Goal: Task Accomplishment & Management: Manage account settings

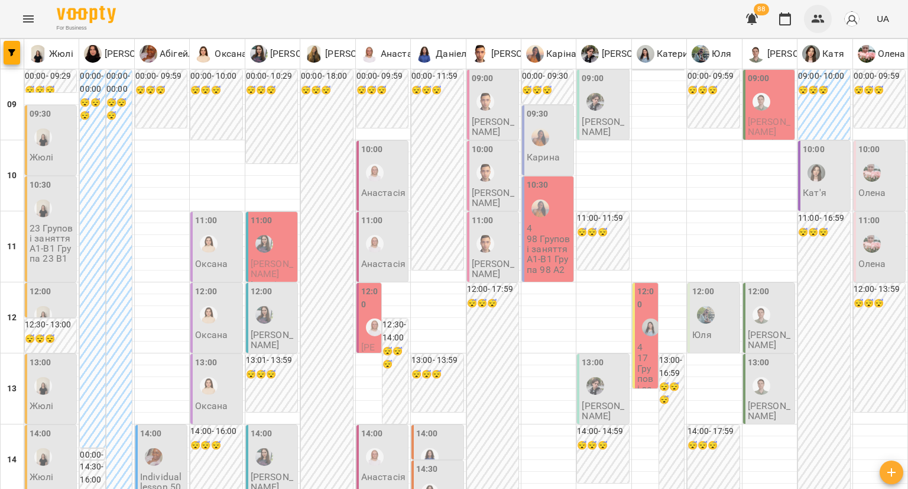
click at [821, 17] on icon "button" at bounding box center [818, 19] width 13 height 8
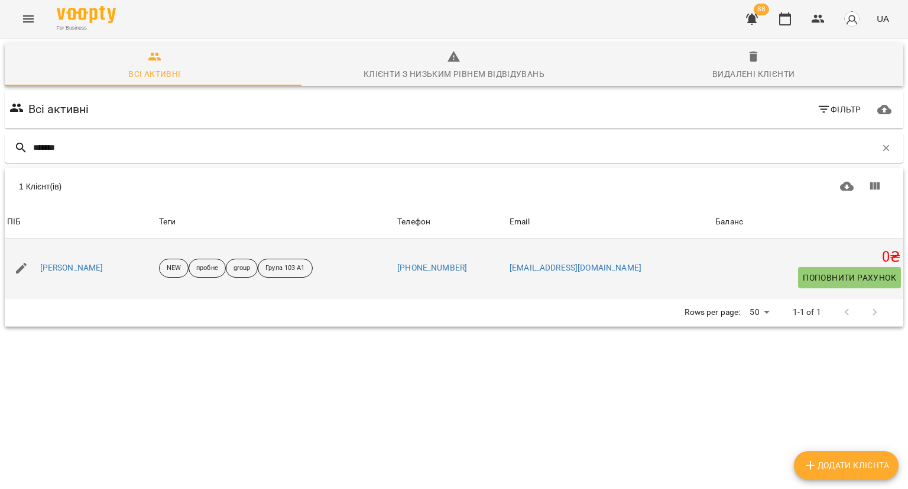
type input "*******"
click at [79, 274] on div "[PERSON_NAME]" at bounding box center [72, 268] width 68 height 17
click at [103, 268] on link "Уляна Чеботаренко" at bounding box center [71, 268] width 63 height 12
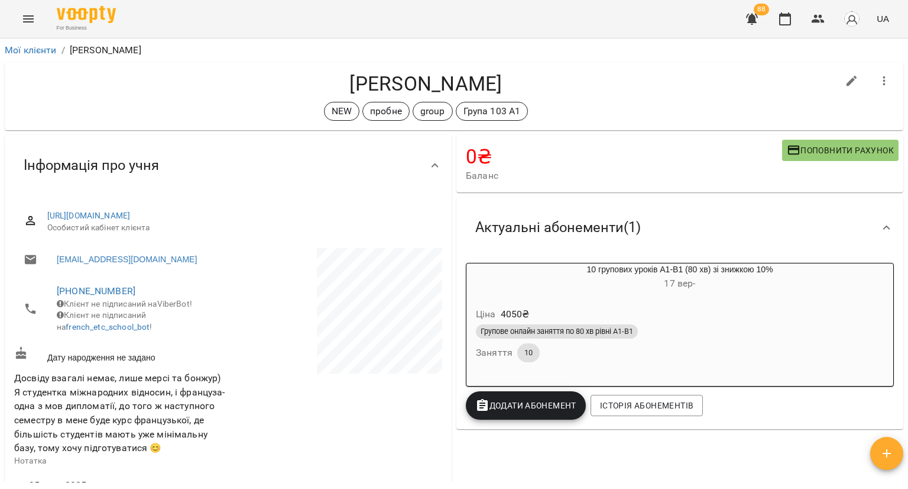
click at [838, 76] on button "button" at bounding box center [852, 81] width 28 height 28
select select "**"
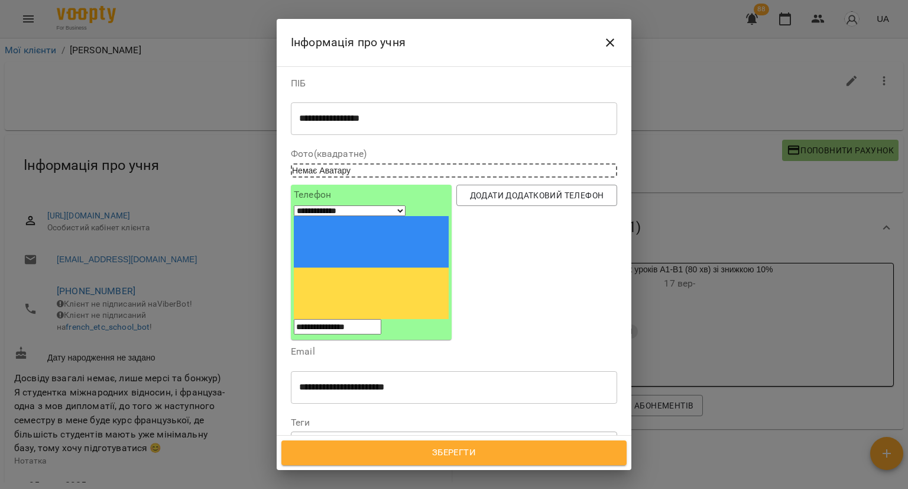
click at [326, 441] on icon at bounding box center [326, 443] width 4 height 4
click at [337, 438] on icon at bounding box center [333, 442] width 8 height 8
click at [427, 433] on div "group Група 103 А1" at bounding box center [433, 443] width 282 height 20
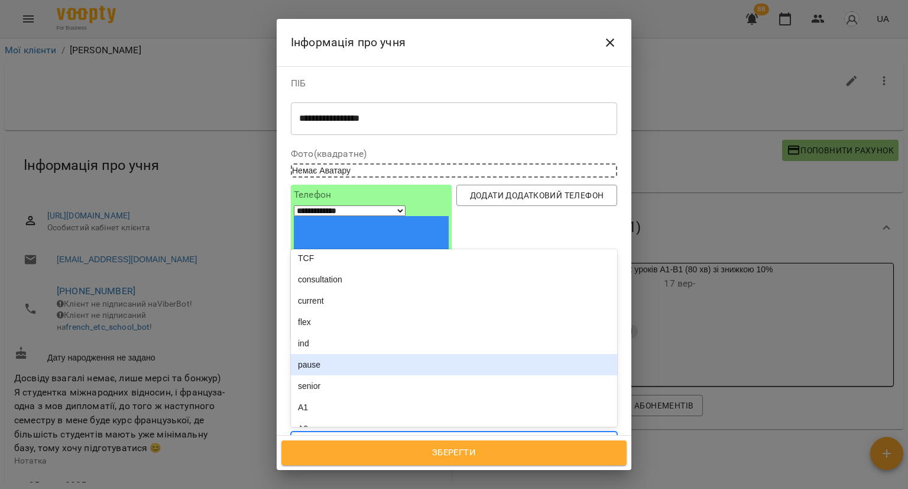
scroll to position [177, 0]
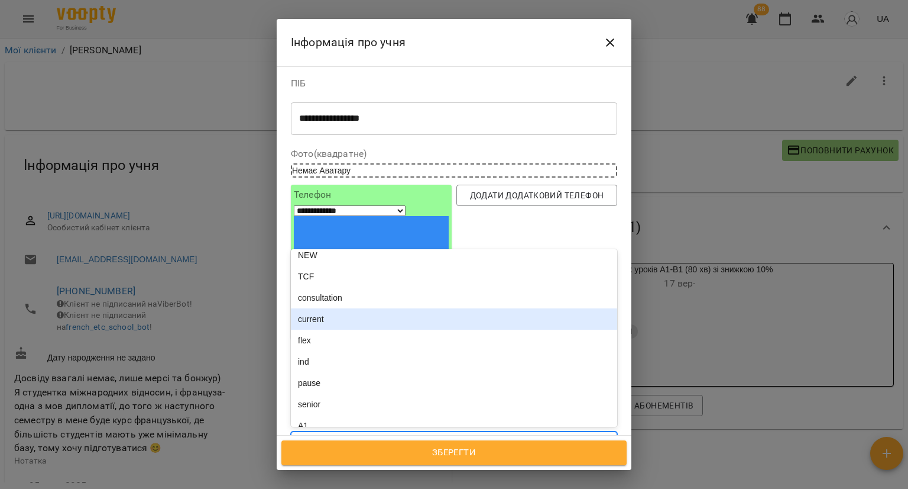
click at [377, 308] on div "current" at bounding box center [454, 318] width 326 height 21
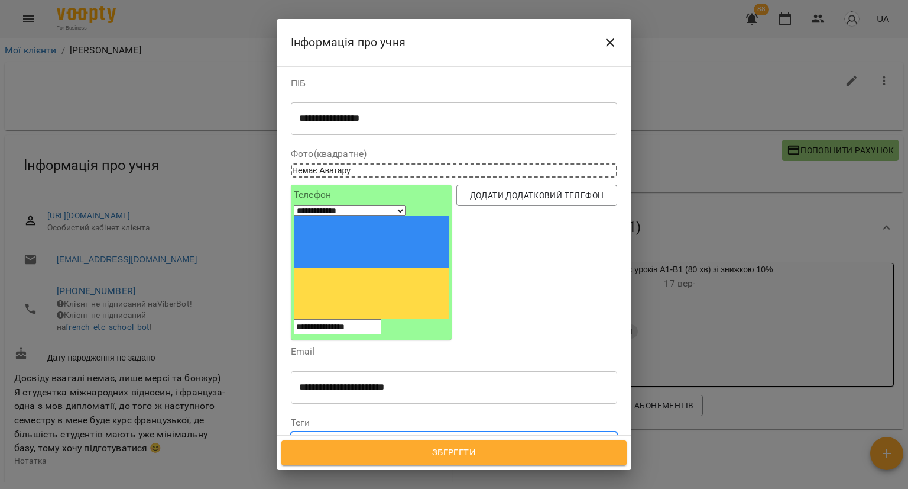
click at [473, 433] on div "group Група 103 А1 current" at bounding box center [433, 443] width 282 height 20
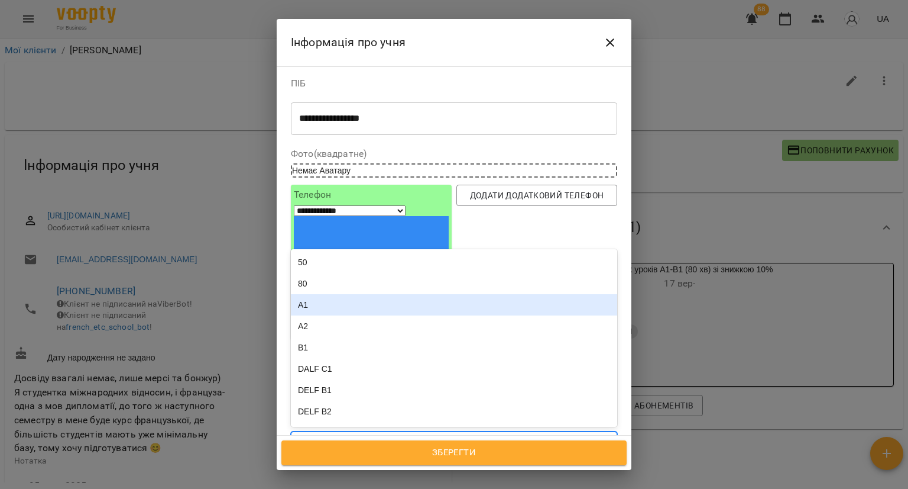
click at [405, 294] on div "A1" at bounding box center [454, 304] width 326 height 21
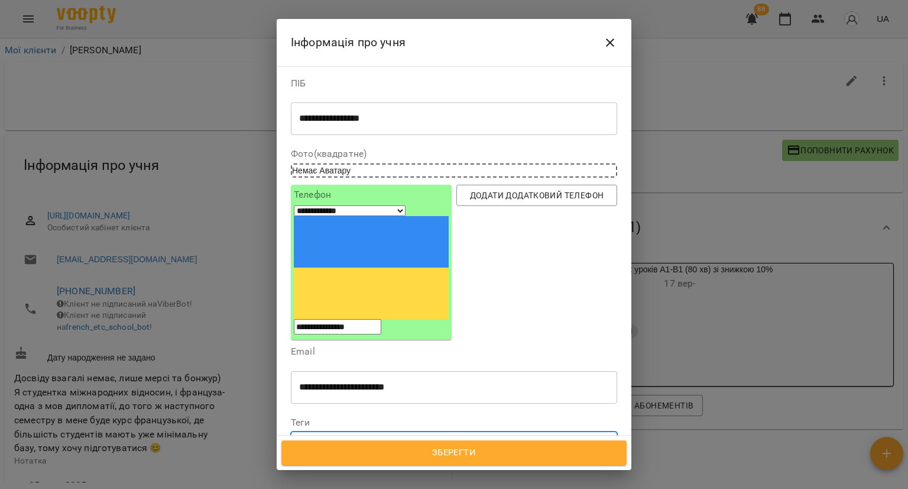
click at [358, 449] on span "Зберегти" at bounding box center [454, 452] width 319 height 15
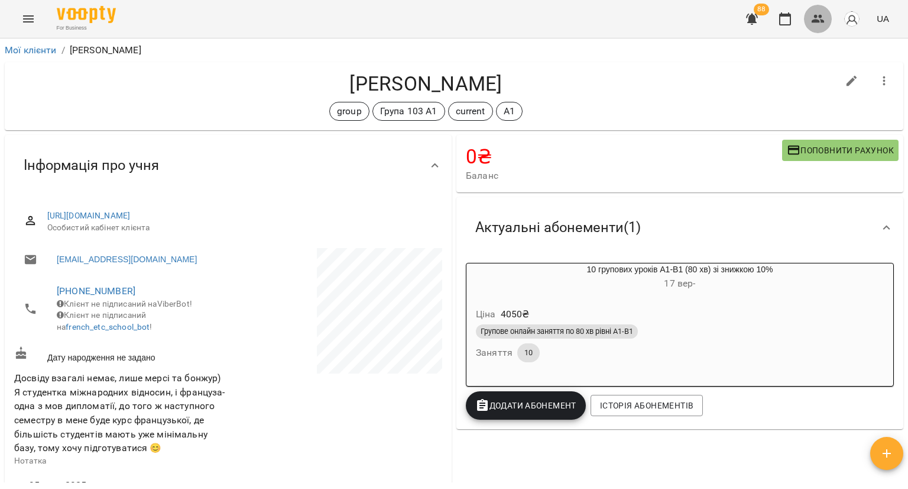
click at [820, 20] on icon "button" at bounding box center [818, 19] width 14 height 14
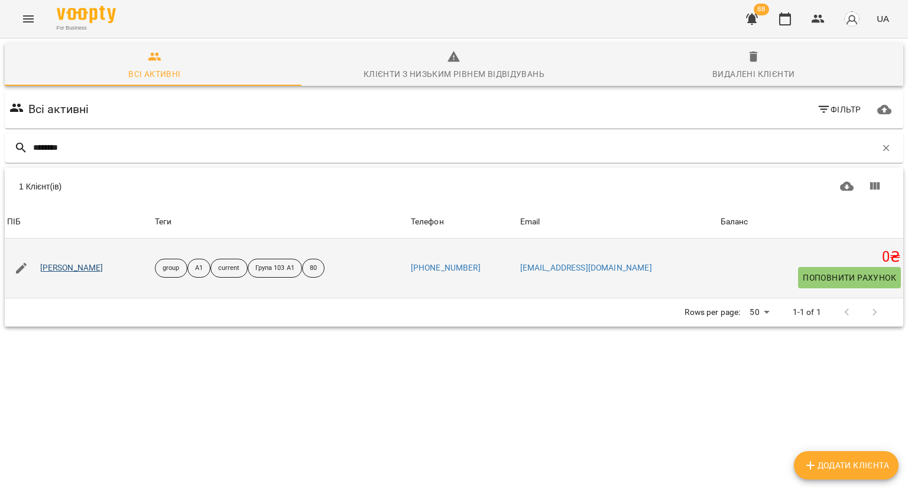
type input "********"
click at [93, 261] on div "[PERSON_NAME]" at bounding box center [72, 268] width 68 height 17
click at [90, 267] on link "[PERSON_NAME]" at bounding box center [71, 268] width 63 height 12
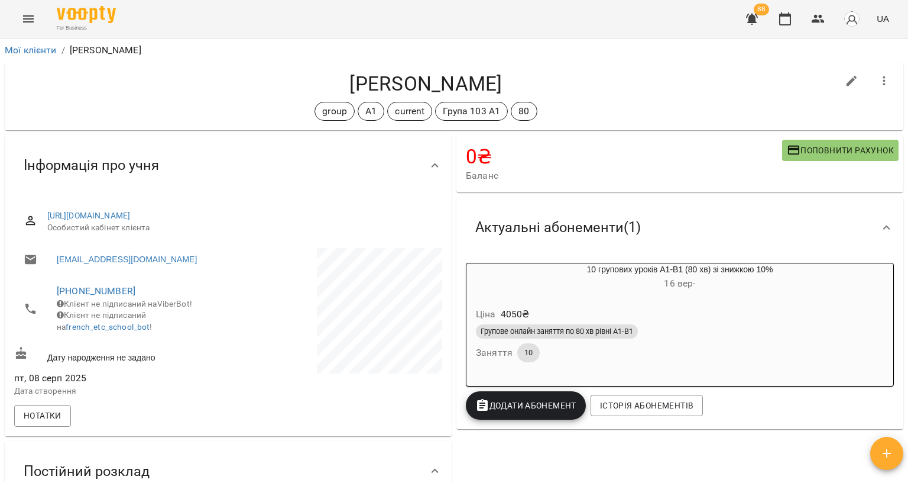
click at [825, 76] on h4 "[PERSON_NAME]" at bounding box center [426, 84] width 824 height 24
click at [847, 79] on icon "button" at bounding box center [852, 81] width 11 height 11
select select "**"
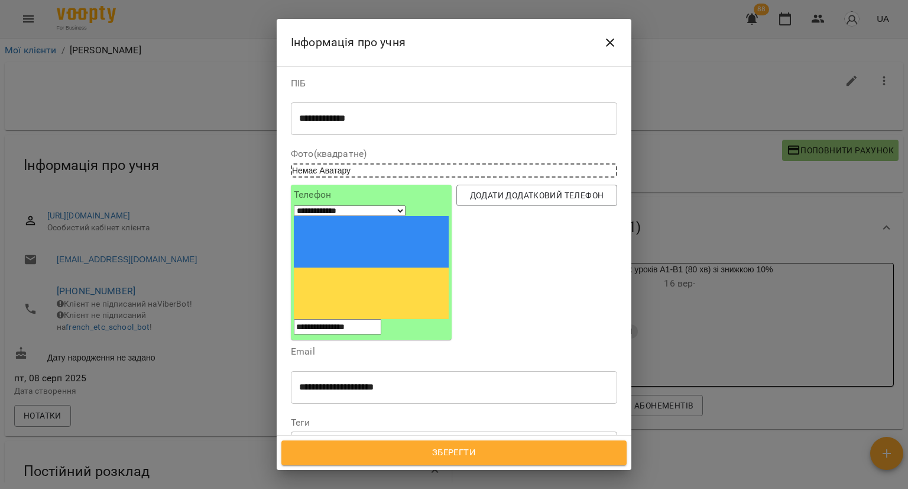
click at [334, 436] on div at bounding box center [327, 443] width 13 height 14
click at [462, 437] on input "text" at bounding box center [461, 443] width 1 height 12
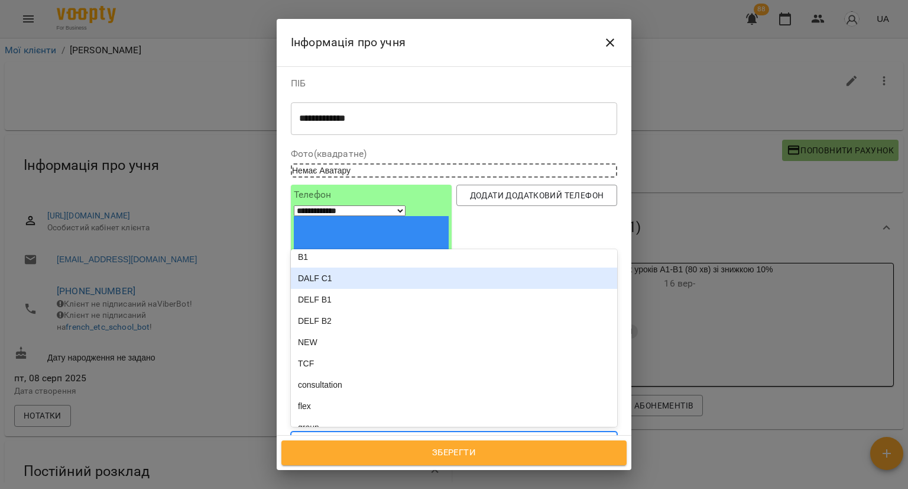
scroll to position [118, 0]
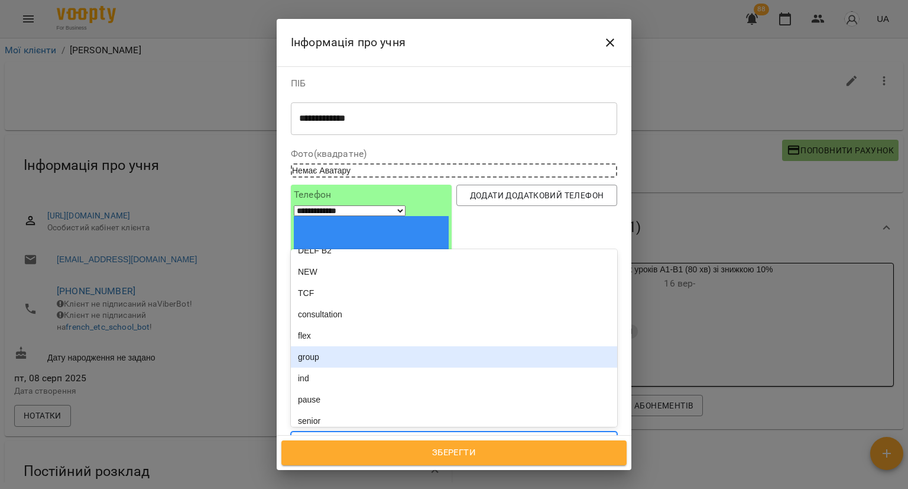
click at [399, 346] on div "group" at bounding box center [454, 356] width 326 height 21
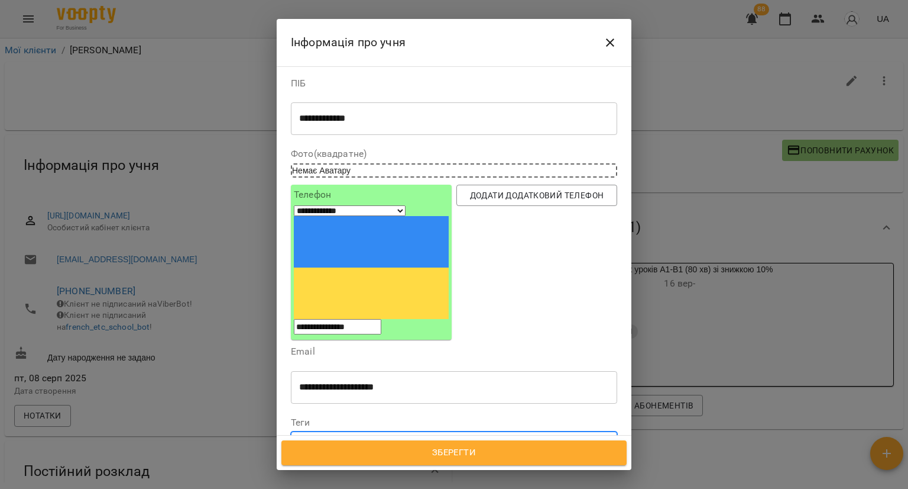
click at [363, 446] on span "Зберегти" at bounding box center [454, 452] width 319 height 15
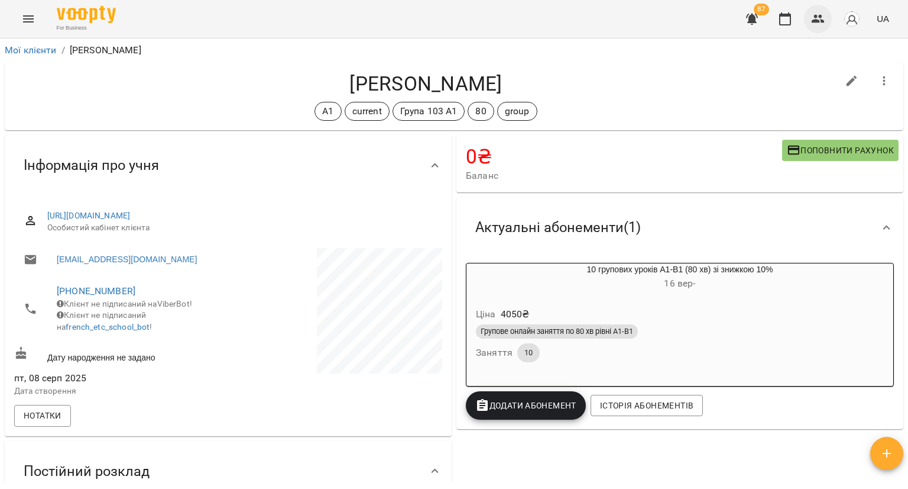
click at [819, 17] on icon "button" at bounding box center [818, 19] width 14 height 14
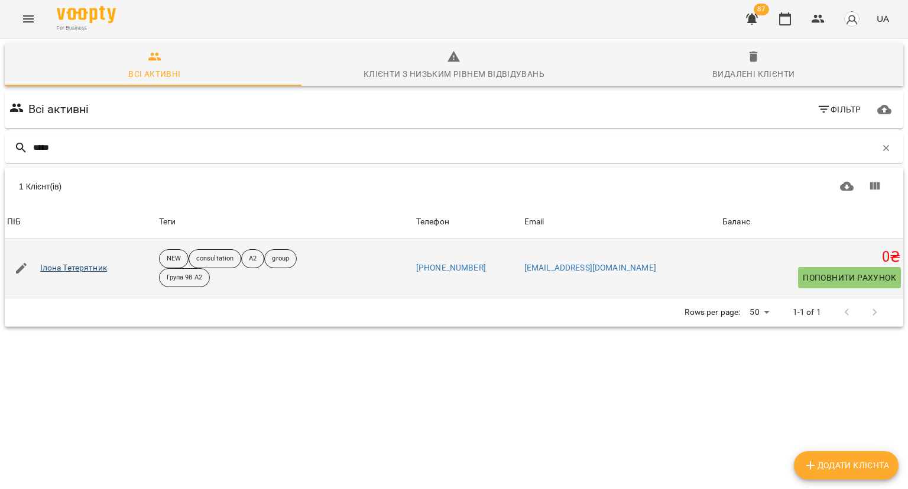
type input "*****"
click at [96, 266] on link "Ілона Тетерятник" at bounding box center [73, 268] width 67 height 12
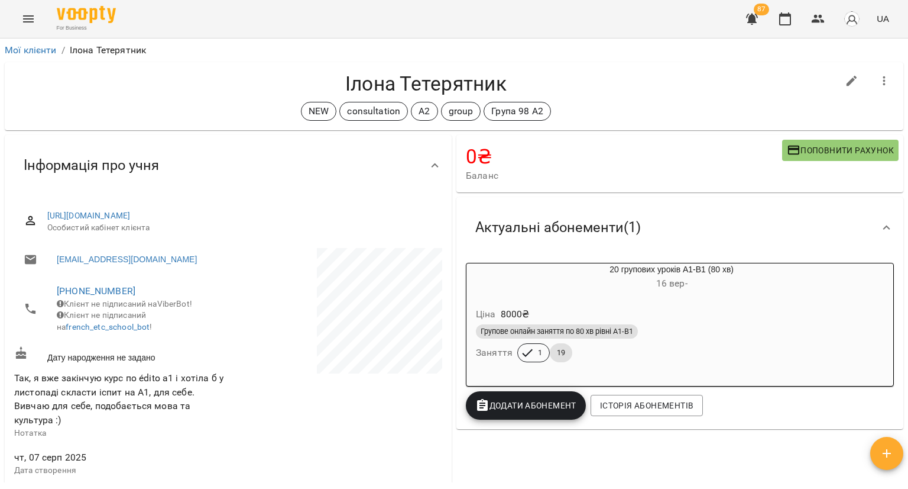
click at [838, 86] on button "button" at bounding box center [852, 81] width 28 height 28
select select "**"
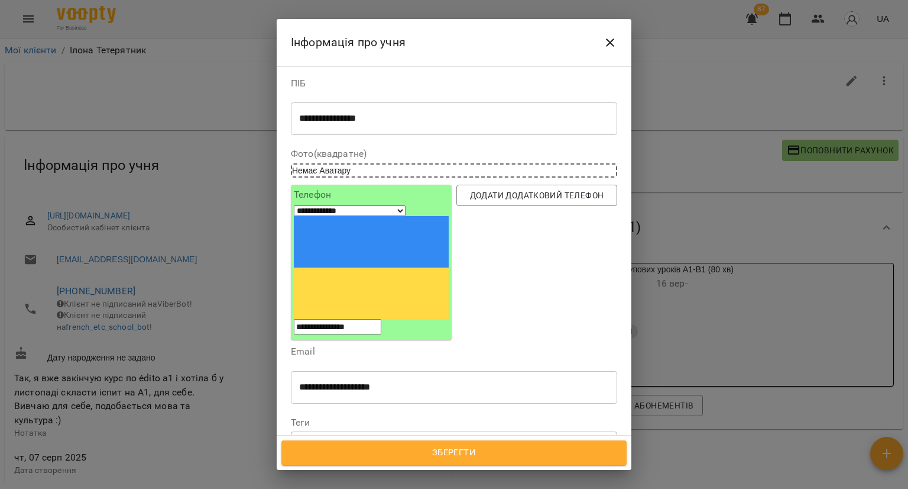
click at [324, 438] on icon at bounding box center [326, 442] width 8 height 8
click at [351, 438] on icon at bounding box center [346, 442] width 8 height 8
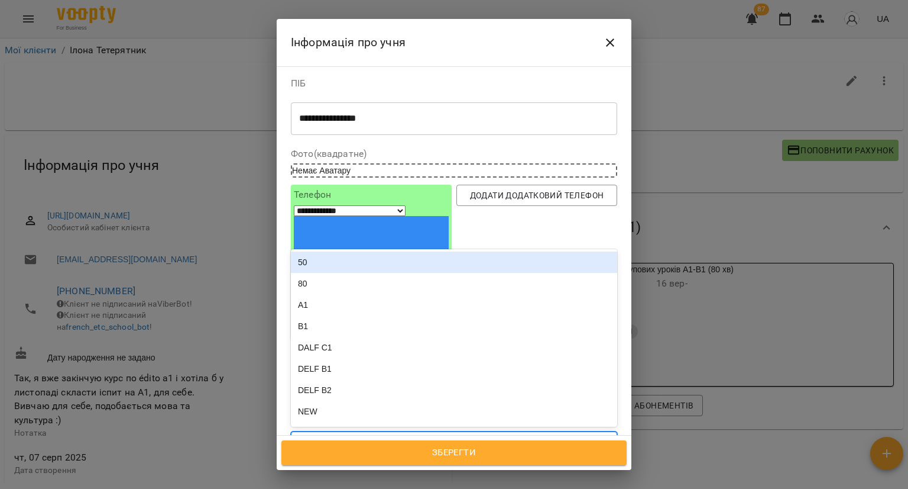
click at [467, 433] on div "A2 group Група 98 А2" at bounding box center [433, 443] width 282 height 20
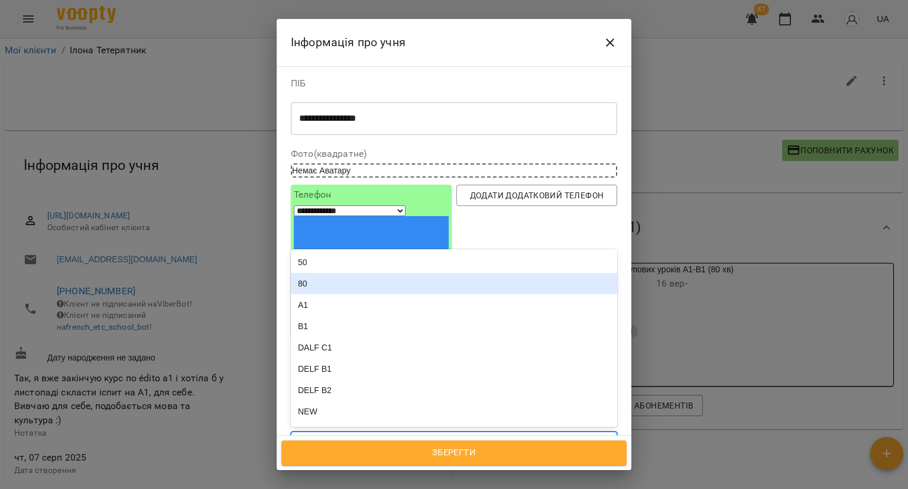
click at [380, 273] on div "80" at bounding box center [454, 283] width 326 height 21
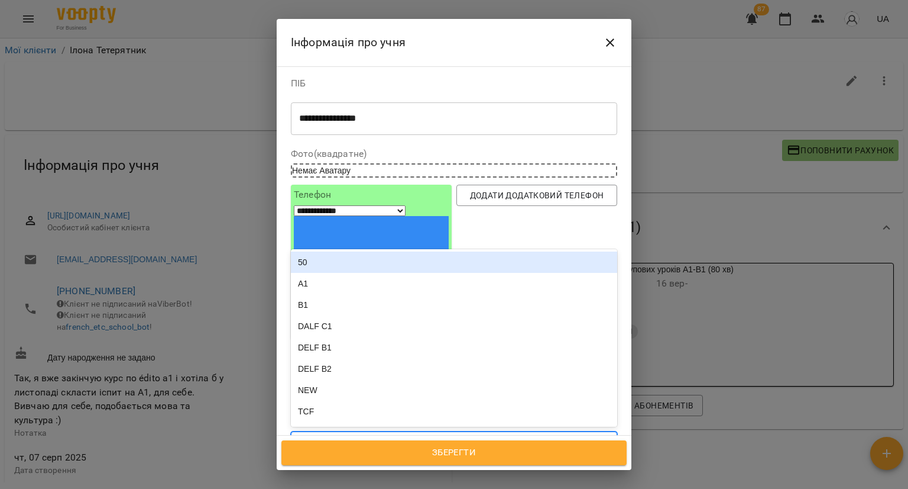
click at [486, 433] on div "A2 group Група 98 А2 80" at bounding box center [433, 443] width 282 height 20
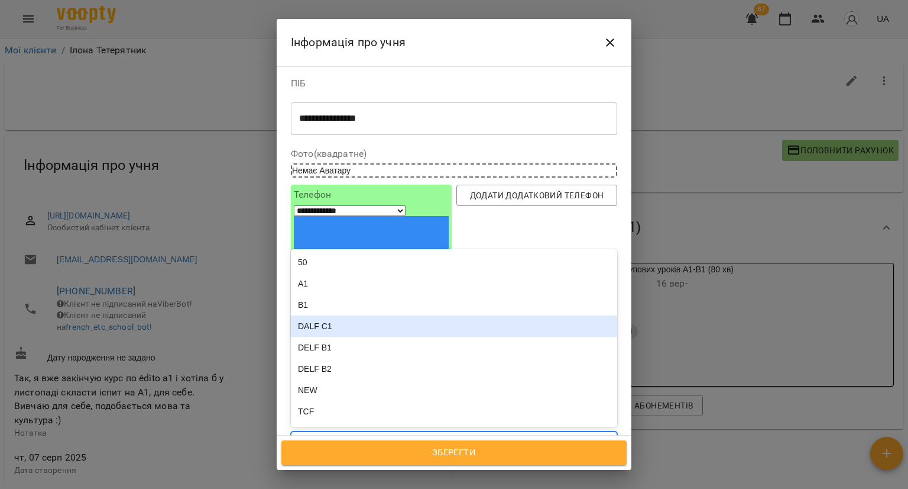
scroll to position [118, 0]
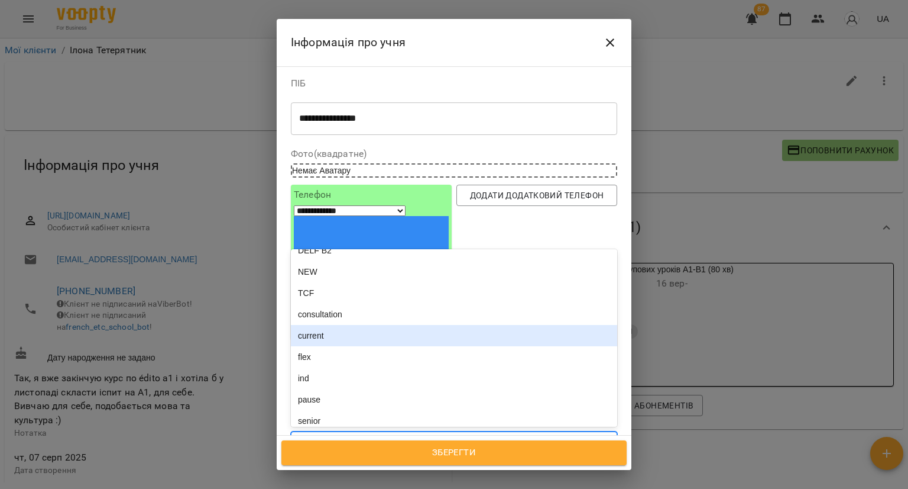
click at [383, 325] on div "current" at bounding box center [454, 335] width 326 height 21
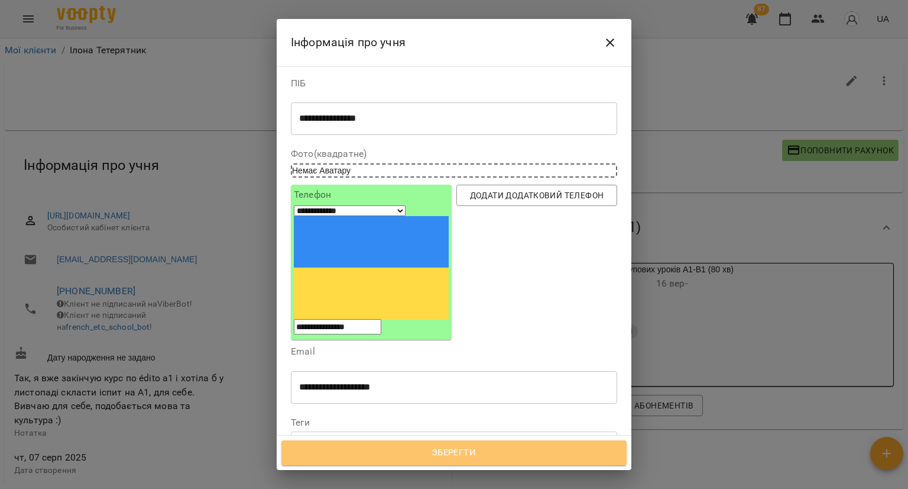
click at [402, 455] on span "Зберегти" at bounding box center [454, 452] width 319 height 15
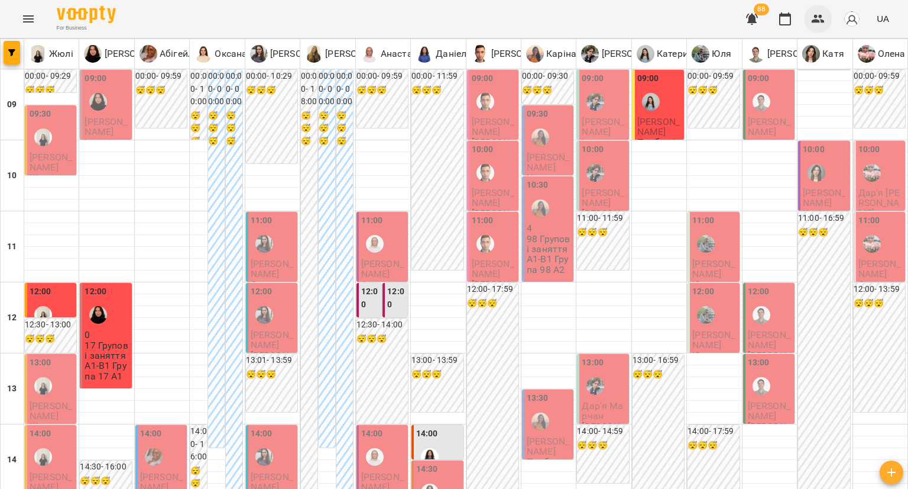
click at [826, 17] on button "button" at bounding box center [818, 19] width 28 height 28
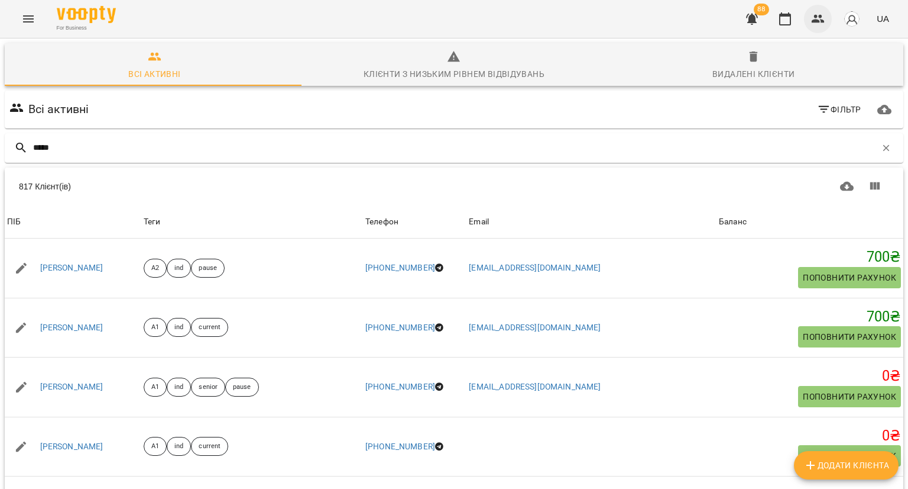
type input "*****"
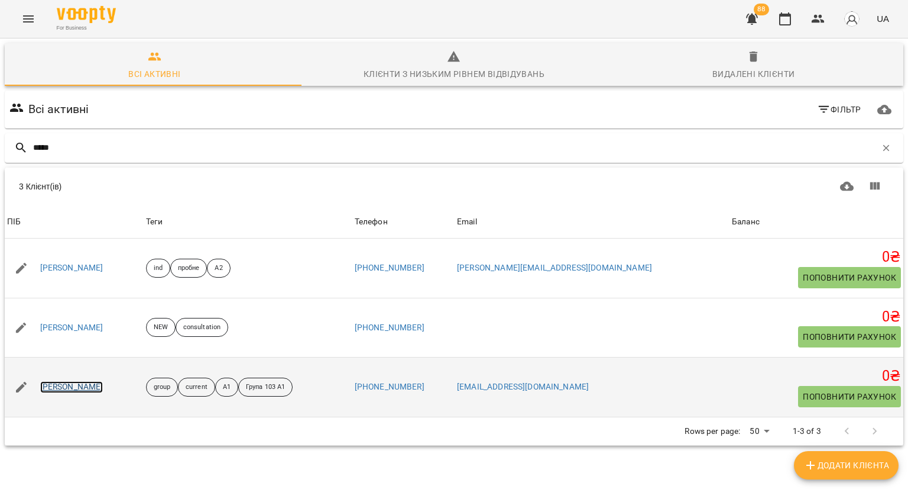
click at [67, 382] on link "Яна Тимошенко" at bounding box center [71, 387] width 63 height 12
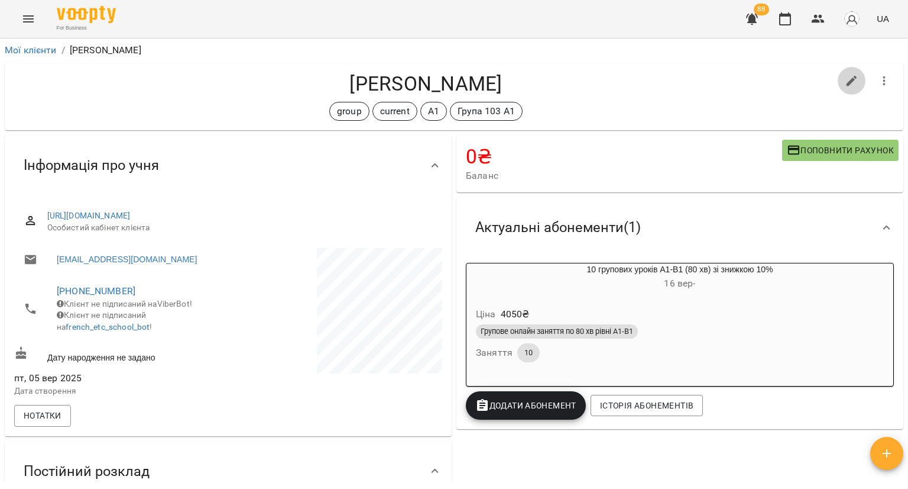
click at [845, 79] on icon "button" at bounding box center [852, 81] width 14 height 14
select select "**"
click at [822, 12] on icon "button" at bounding box center [818, 19] width 14 height 14
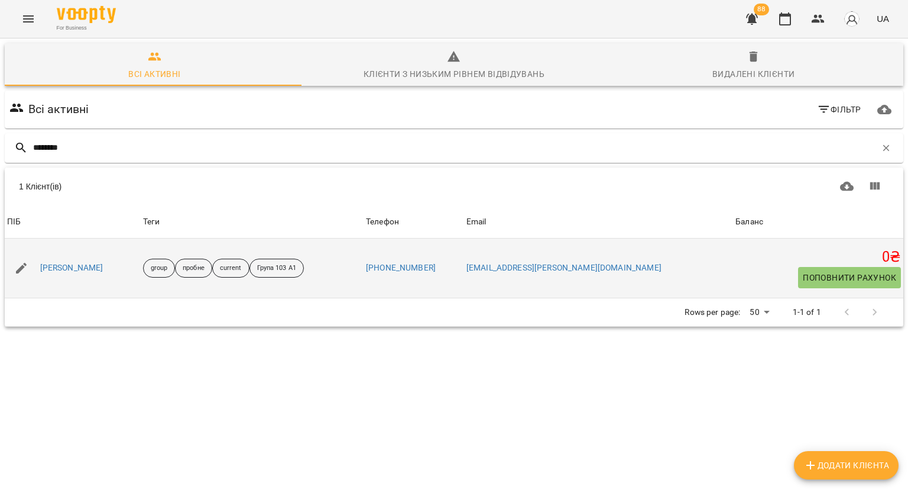
type input "********"
click at [80, 273] on div "[PERSON_NAME]" at bounding box center [72, 268] width 68 height 17
click at [82, 274] on div "[PERSON_NAME]" at bounding box center [72, 268] width 68 height 17
click at [96, 266] on link "[PERSON_NAME]" at bounding box center [71, 268] width 63 height 12
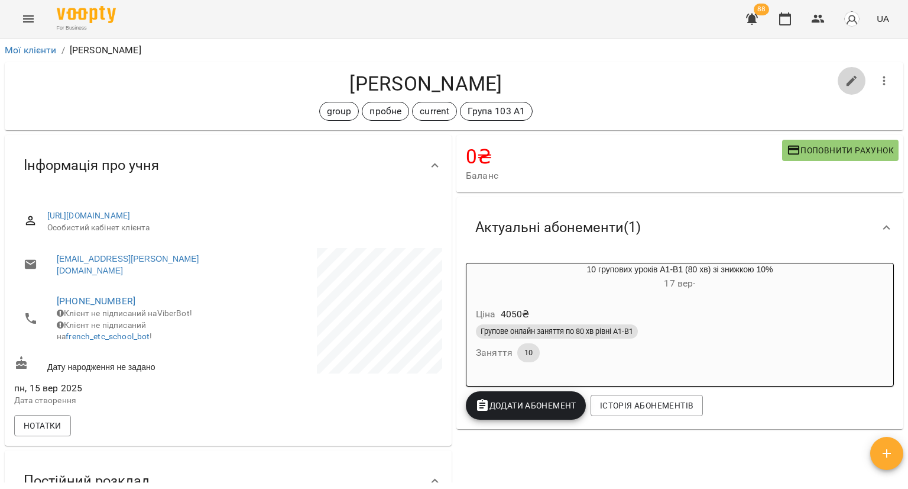
click at [845, 74] on icon "button" at bounding box center [852, 81] width 14 height 14
select select "**"
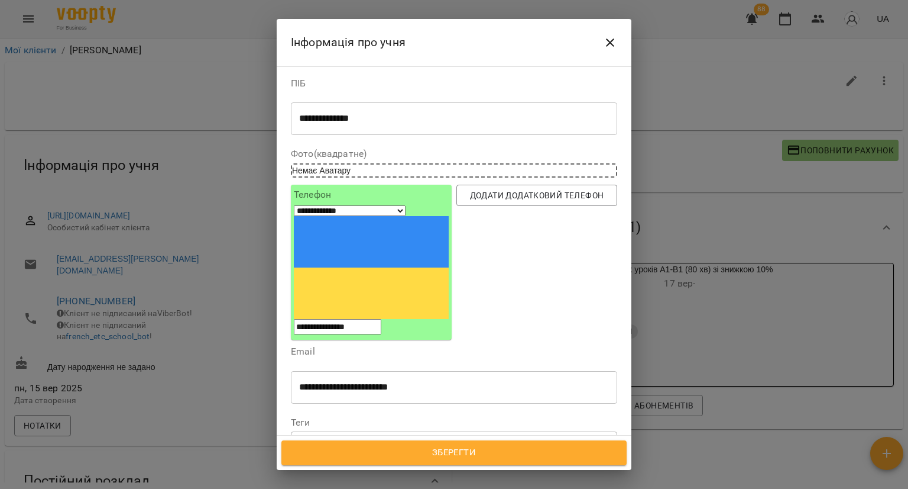
click at [331, 436] on div at bounding box center [327, 443] width 13 height 14
click at [332, 438] on icon at bounding box center [333, 442] width 8 height 8
click at [429, 433] on div "current Група 103 А1" at bounding box center [433, 443] width 282 height 20
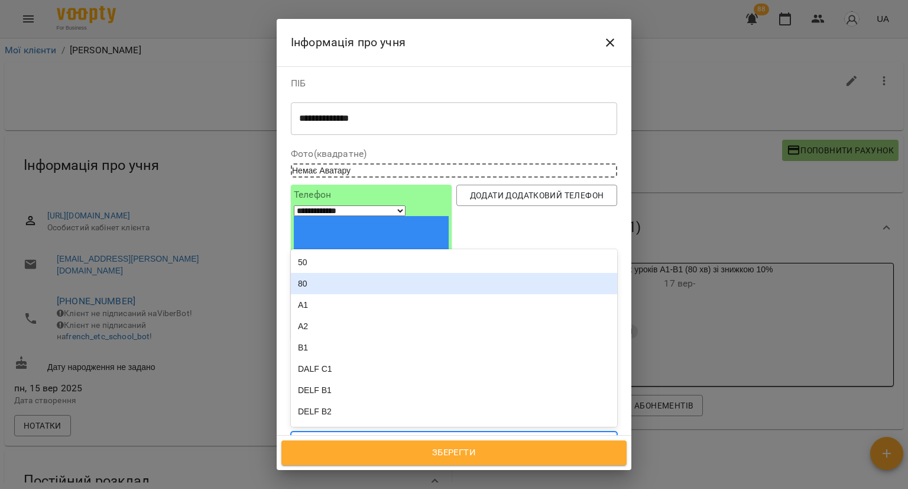
click at [403, 273] on div "80" at bounding box center [454, 283] width 326 height 21
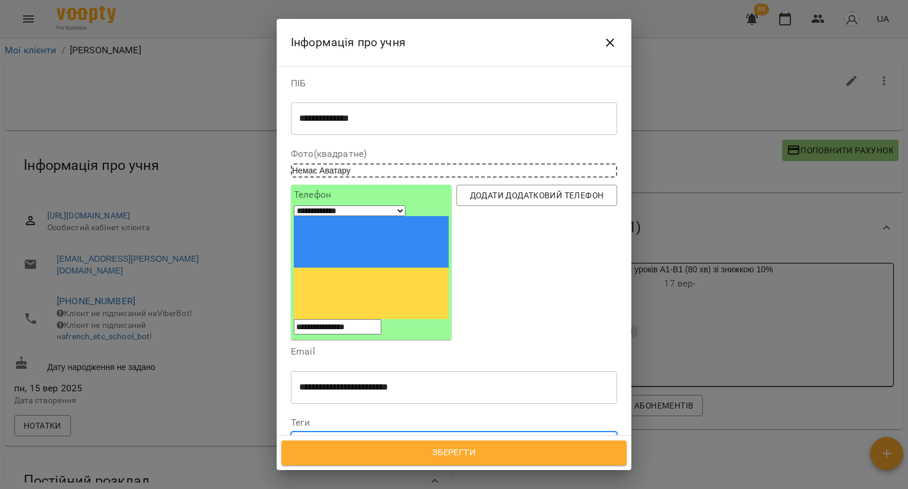
click at [483, 433] on div "current Група 103 А1 80" at bounding box center [433, 443] width 282 height 20
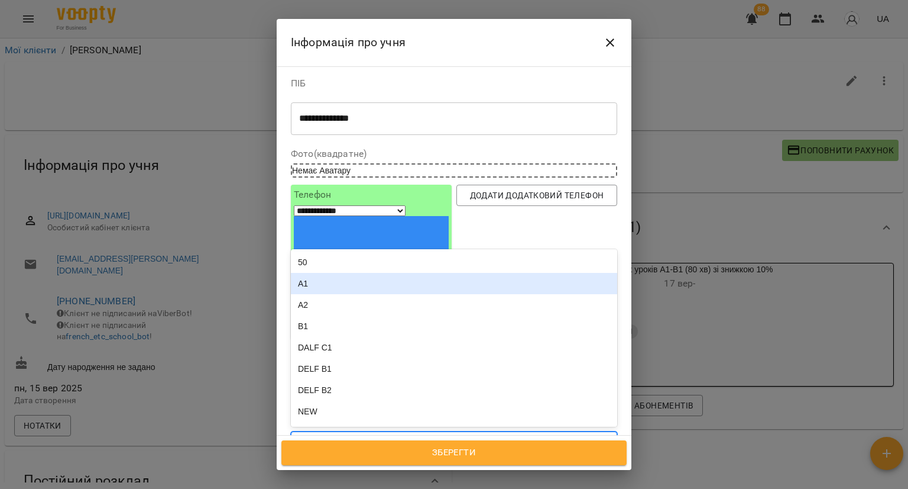
click at [412, 273] on div "A1" at bounding box center [454, 283] width 326 height 21
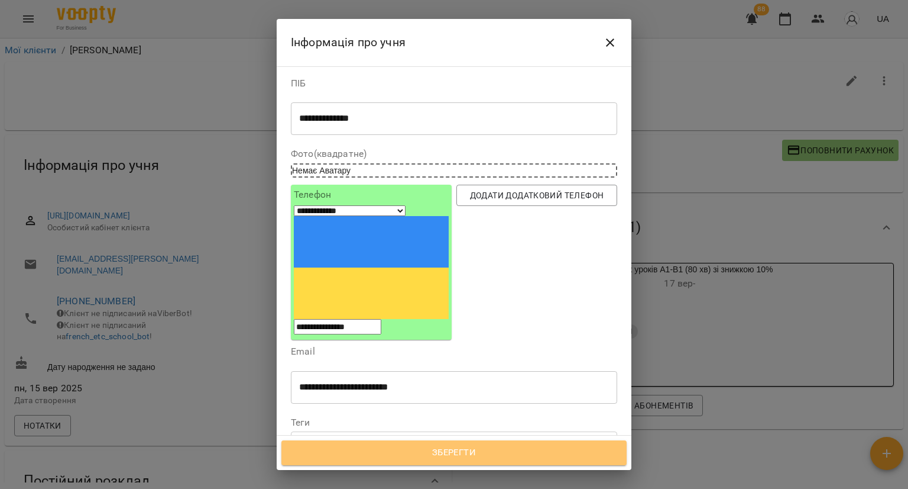
click at [373, 443] on button "Зберегти" at bounding box center [454, 452] width 345 height 25
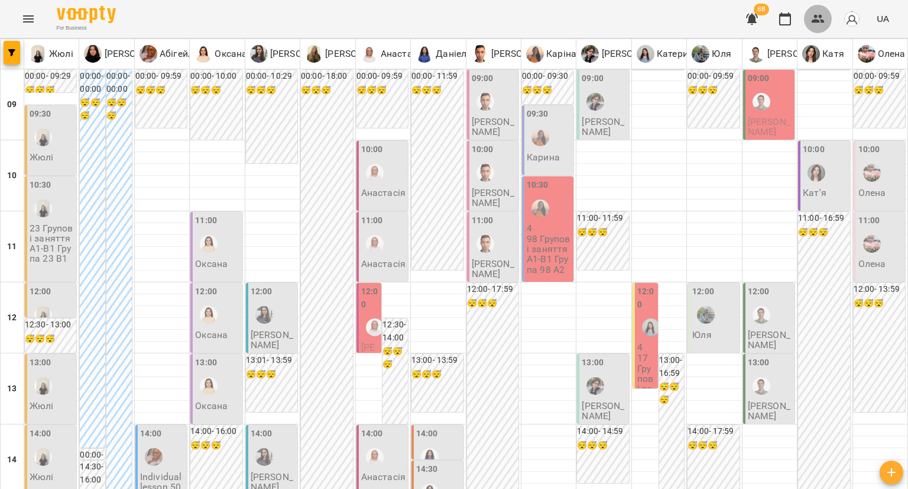
click at [817, 17] on icon "button" at bounding box center [818, 19] width 13 height 8
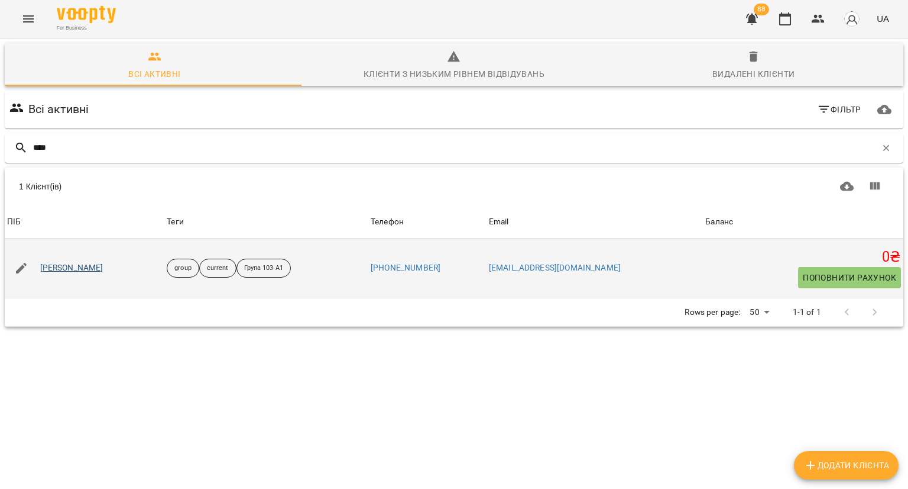
type input "****"
click at [75, 267] on link "[PERSON_NAME]" at bounding box center [71, 268] width 63 height 12
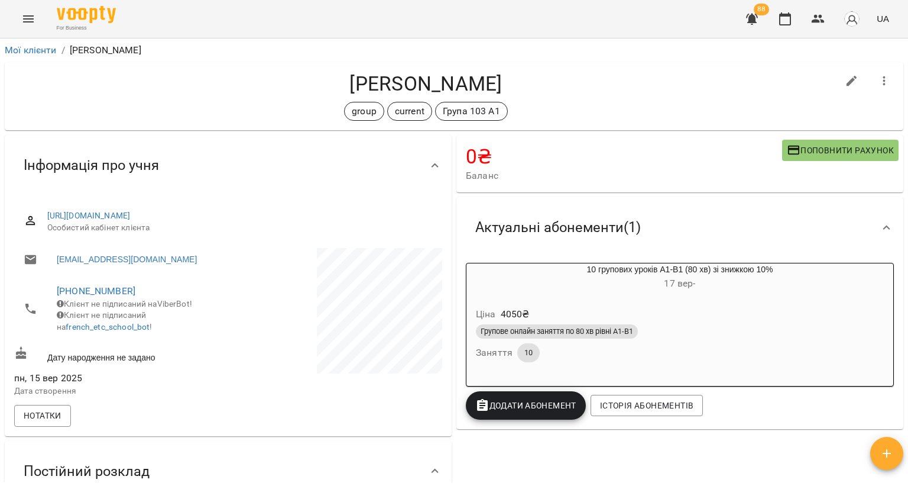
click at [838, 84] on button "button" at bounding box center [852, 81] width 28 height 28
select select "**"
click at [819, 24] on icon "button" at bounding box center [818, 19] width 14 height 14
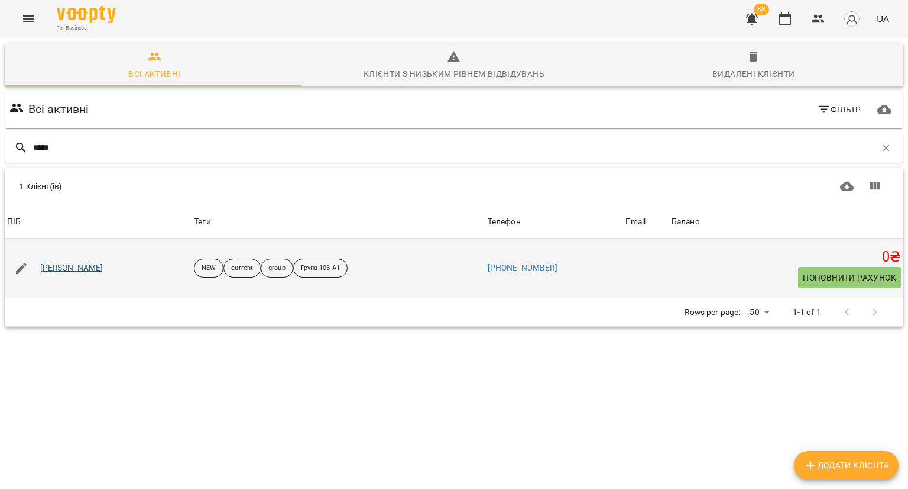
type input "*****"
click at [90, 270] on link "Валерія Катюхіна" at bounding box center [71, 268] width 63 height 12
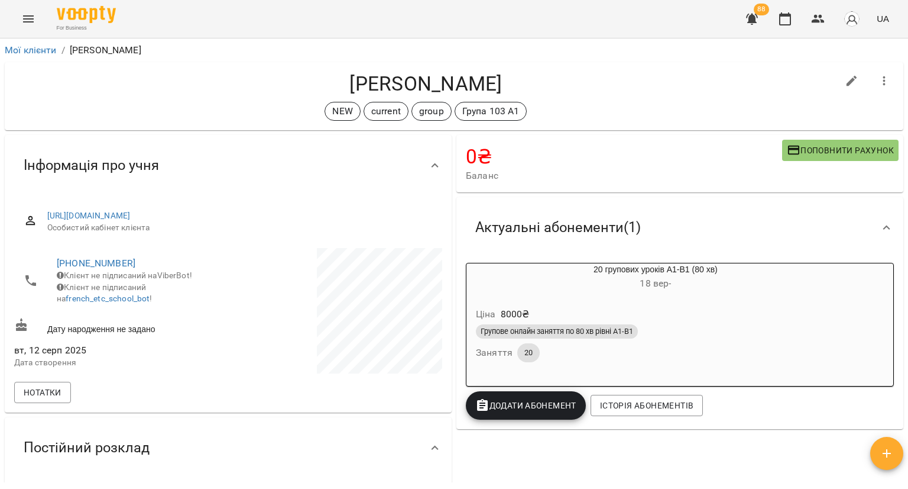
click at [836, 82] on div at bounding box center [852, 80] width 33 height 33
click at [838, 79] on button "button" at bounding box center [852, 81] width 28 height 28
select select "**"
click at [819, 18] on icon "button" at bounding box center [818, 19] width 14 height 14
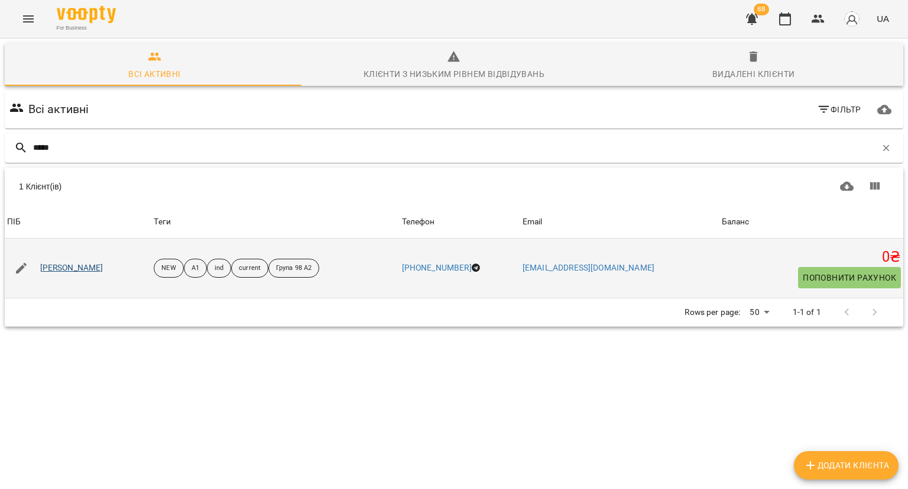
type input "*****"
click at [73, 269] on link "Марія Куник" at bounding box center [71, 268] width 63 height 12
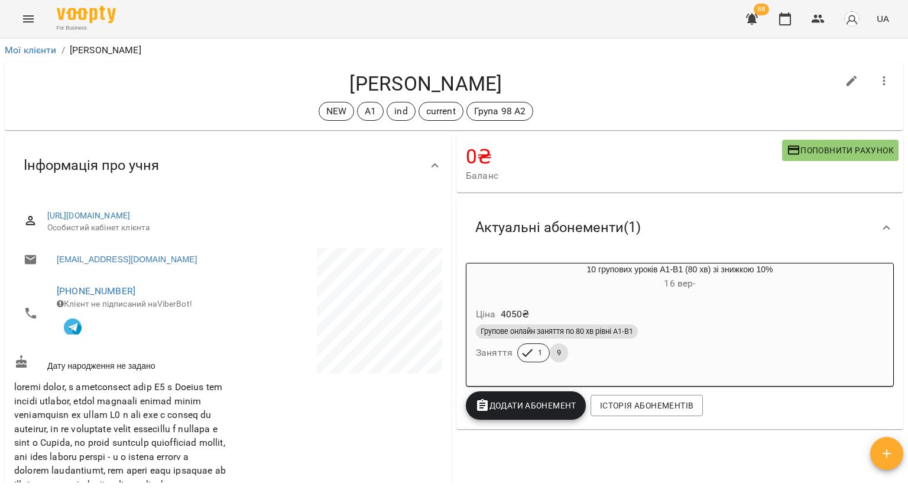
click at [847, 83] on icon "button" at bounding box center [852, 81] width 11 height 11
select select "**"
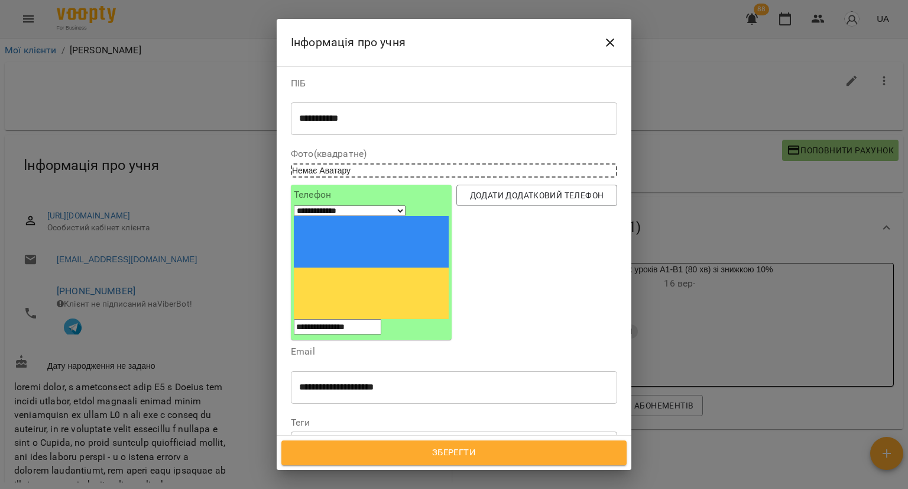
click at [326, 438] on icon at bounding box center [326, 442] width 8 height 8
click at [316, 438] on icon at bounding box center [318, 442] width 8 height 8
click at [316, 438] on icon at bounding box center [319, 442] width 8 height 8
click at [425, 433] on div "current Група 98 А2" at bounding box center [433, 443] width 282 height 20
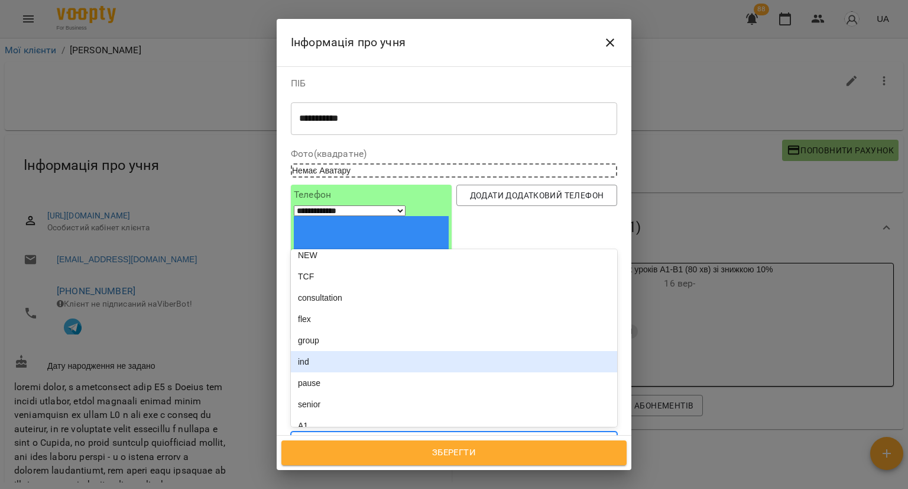
scroll to position [296, 0]
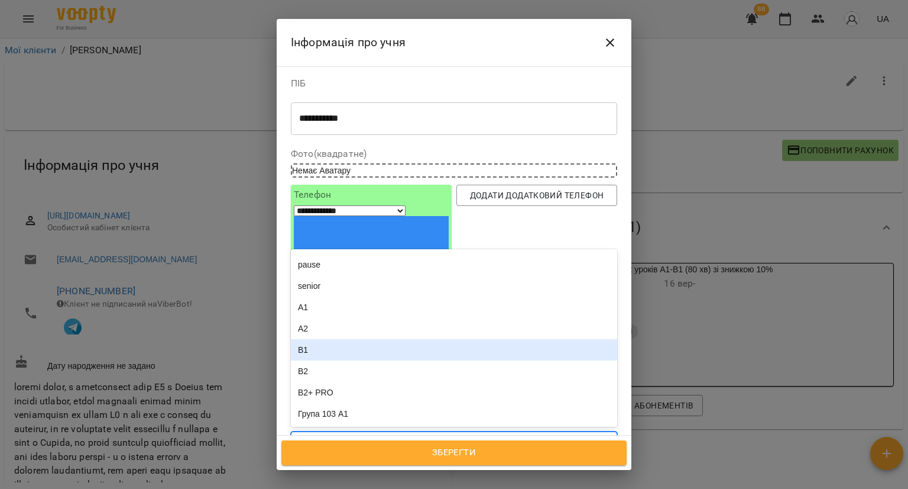
click at [368, 318] on div "А2" at bounding box center [454, 328] width 326 height 21
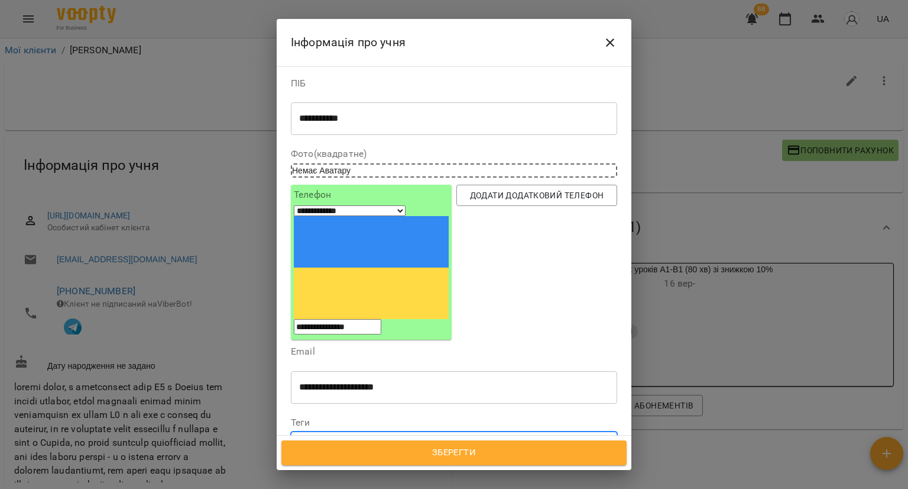
click at [460, 433] on div "current Група 98 А2 А2" at bounding box center [433, 443] width 282 height 20
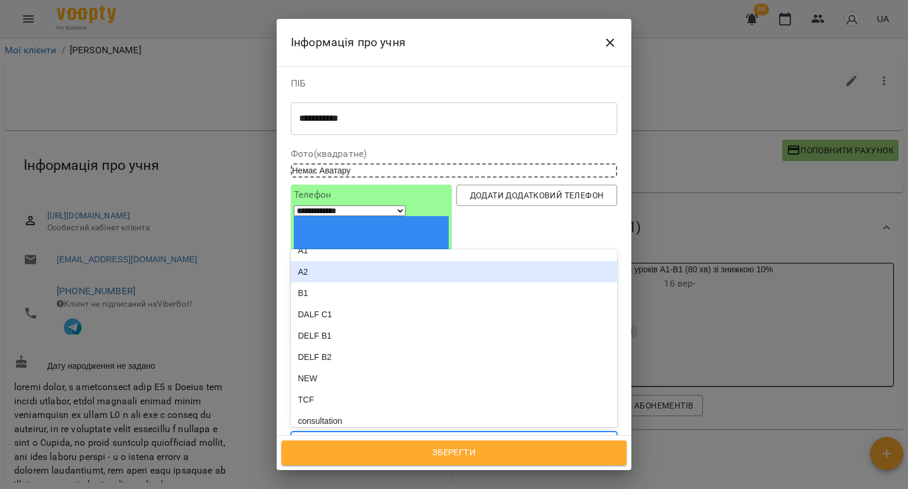
scroll to position [177, 0]
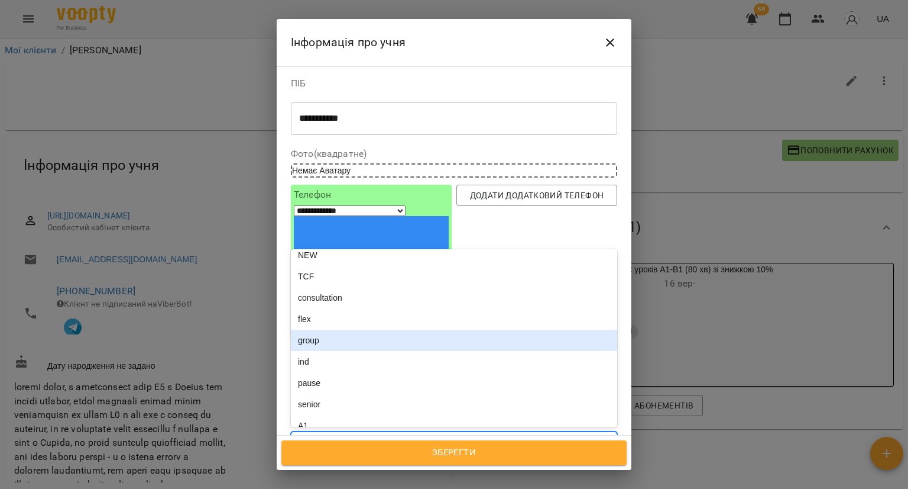
click at [387, 329] on div "group" at bounding box center [454, 339] width 326 height 21
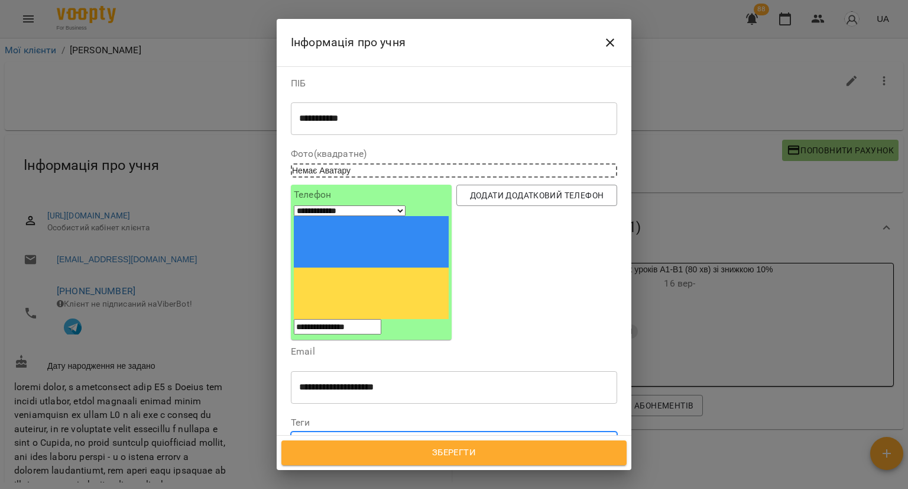
click at [499, 433] on div "current Група 98 А2 А2 group" at bounding box center [433, 443] width 282 height 20
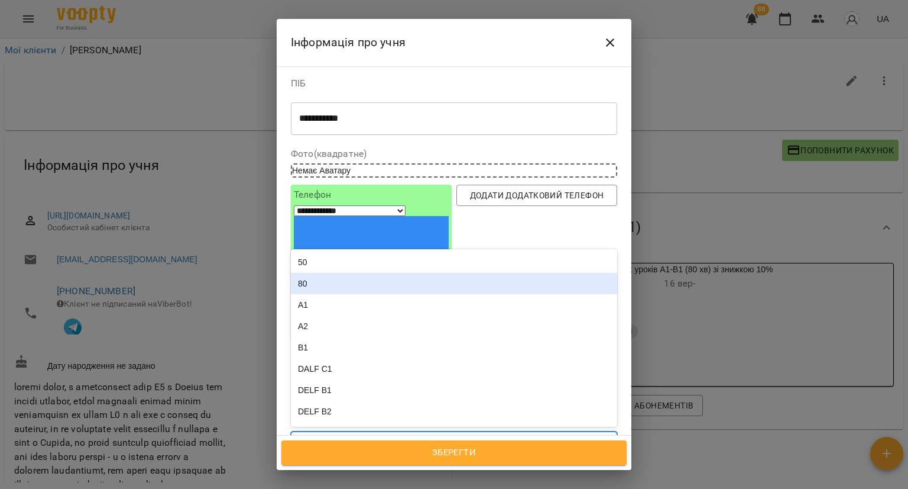
click at [420, 273] on div "80" at bounding box center [454, 283] width 326 height 21
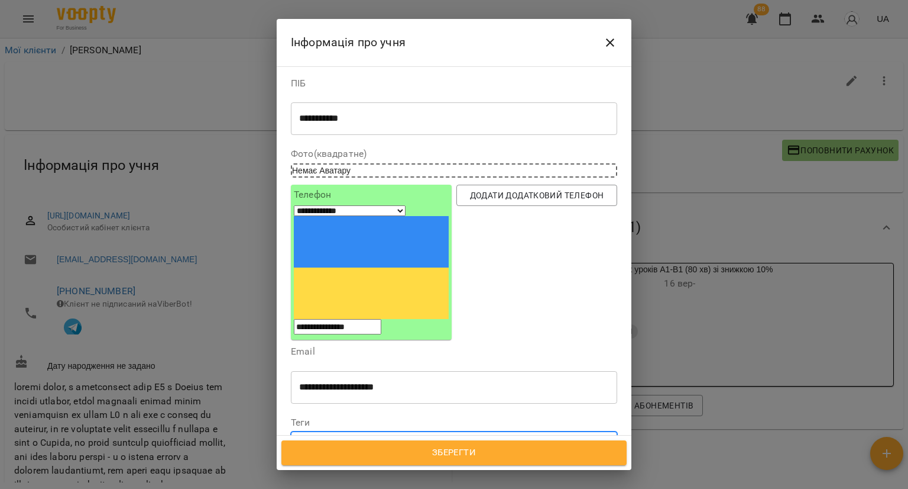
click at [380, 445] on span "Зберегти" at bounding box center [454, 452] width 319 height 15
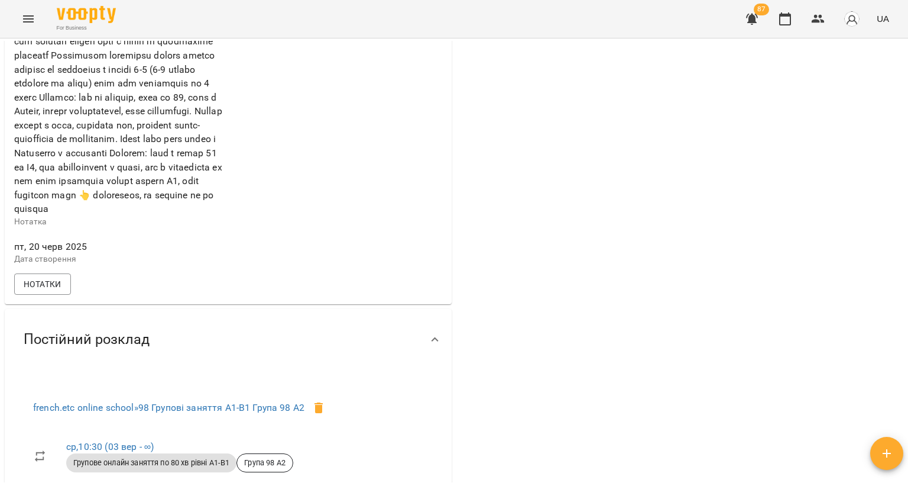
scroll to position [710, 0]
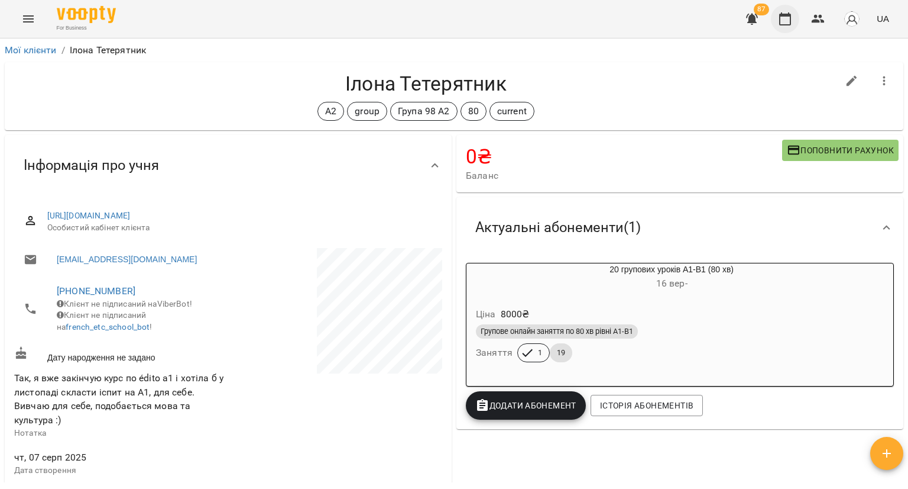
click at [787, 22] on icon "button" at bounding box center [785, 19] width 14 height 14
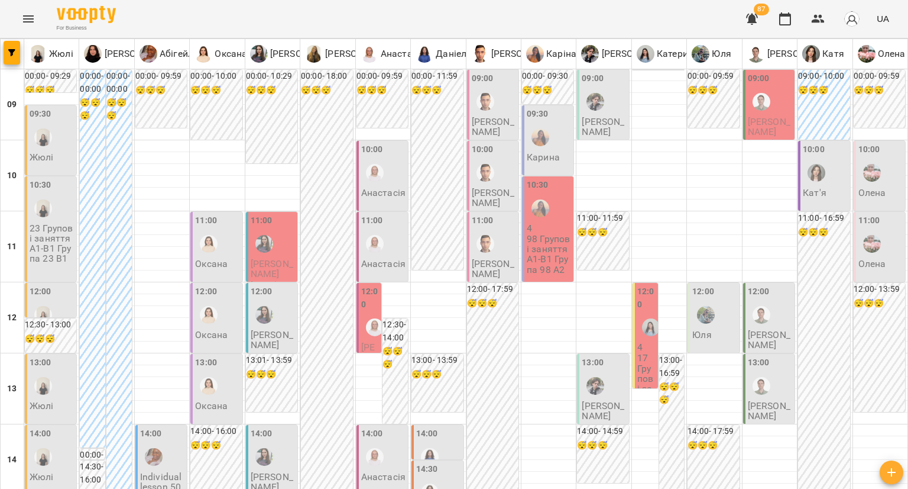
type input "**********"
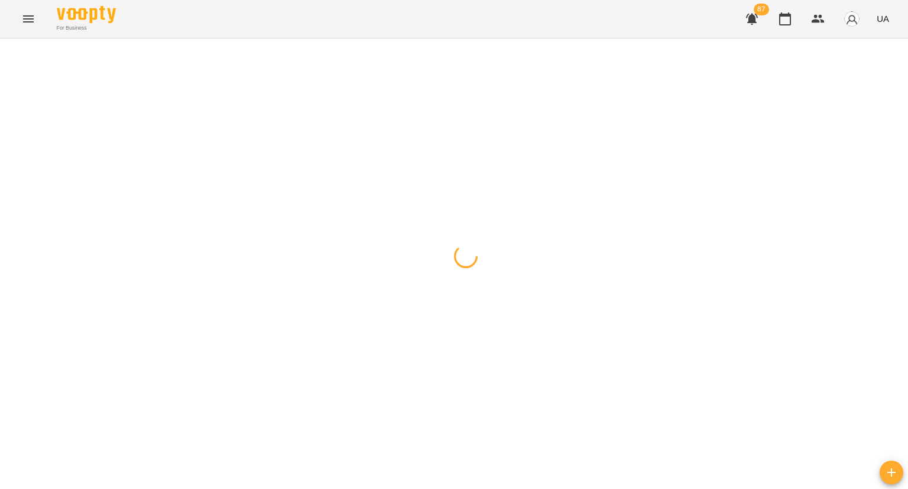
click at [528, 38] on div at bounding box center [454, 38] width 908 height 0
click at [520, 38] on div at bounding box center [454, 38] width 908 height 0
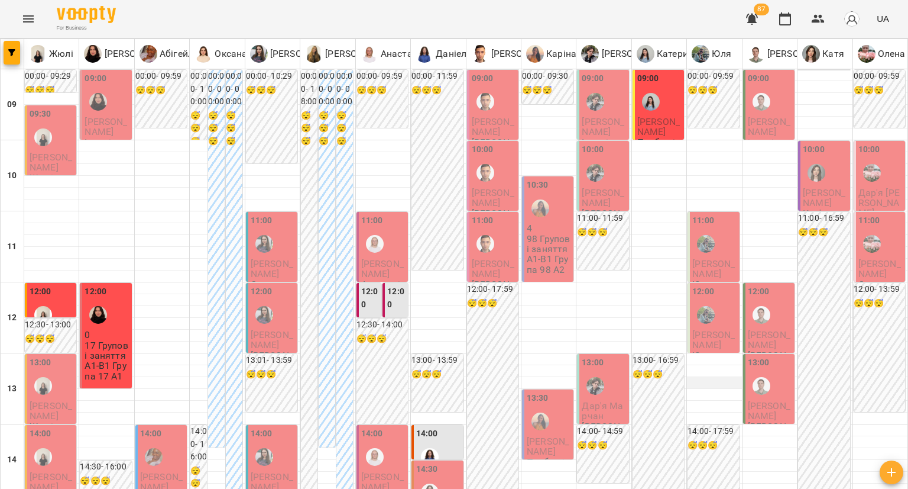
scroll to position [532, 0]
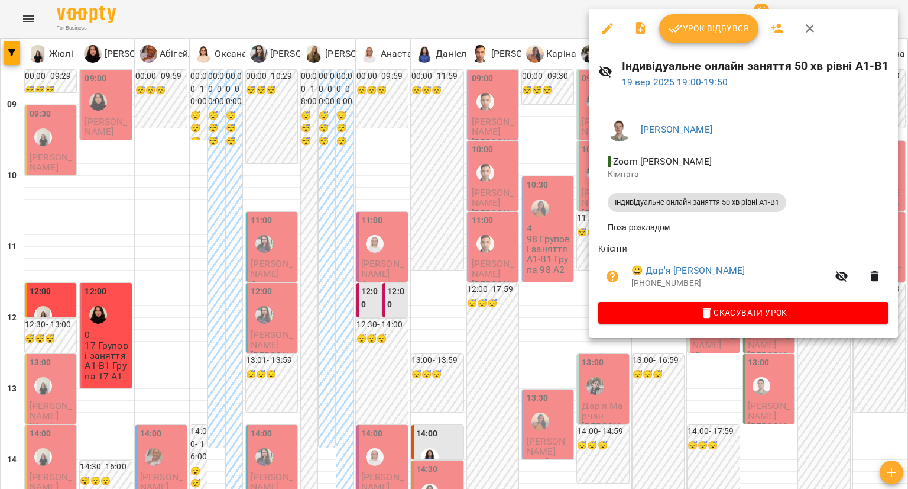
click at [747, 313] on span "Скасувати Урок" at bounding box center [743, 312] width 271 height 14
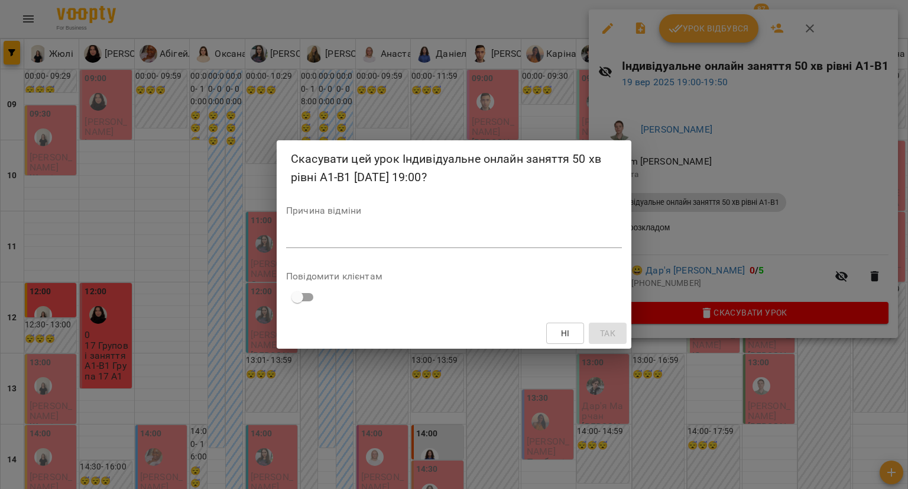
click at [608, 247] on div "*" at bounding box center [454, 238] width 336 height 19
click at [613, 339] on span "Так" at bounding box center [607, 333] width 15 height 14
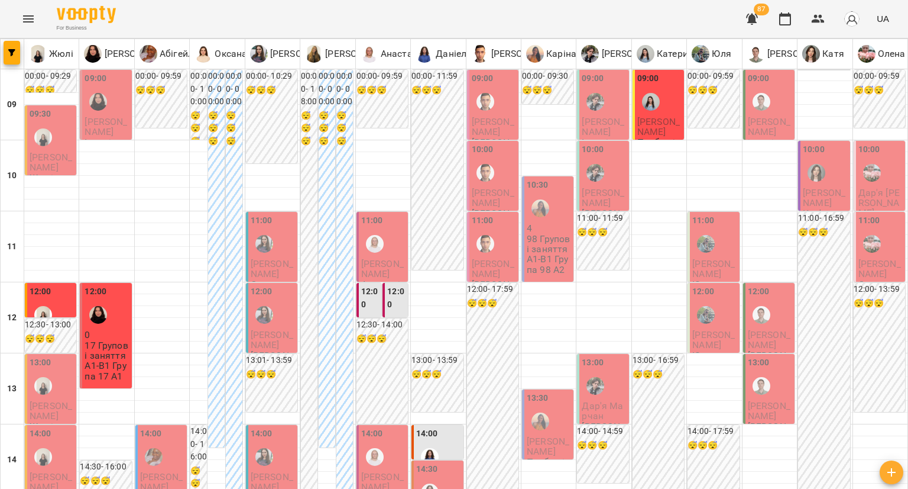
scroll to position [532, 0]
click at [828, 24] on button "button" at bounding box center [818, 19] width 28 height 28
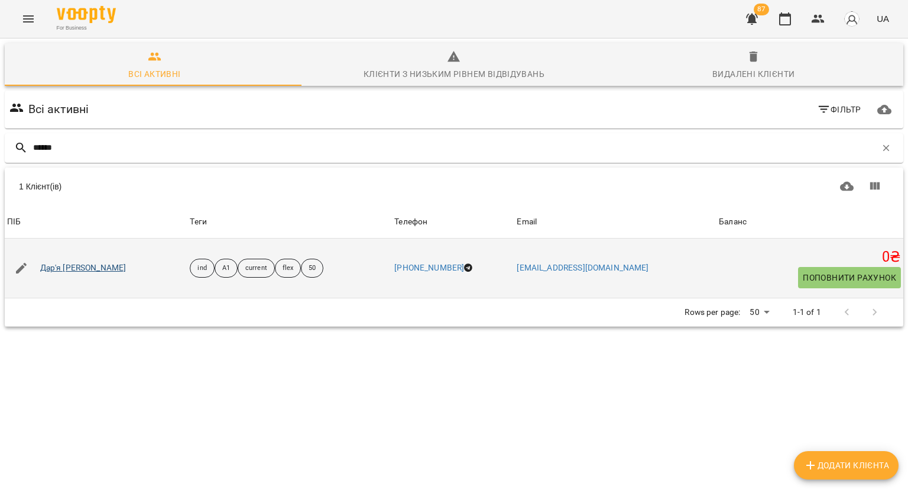
type input "******"
click at [60, 267] on link "Дар'я Сахненко" at bounding box center [83, 268] width 86 height 12
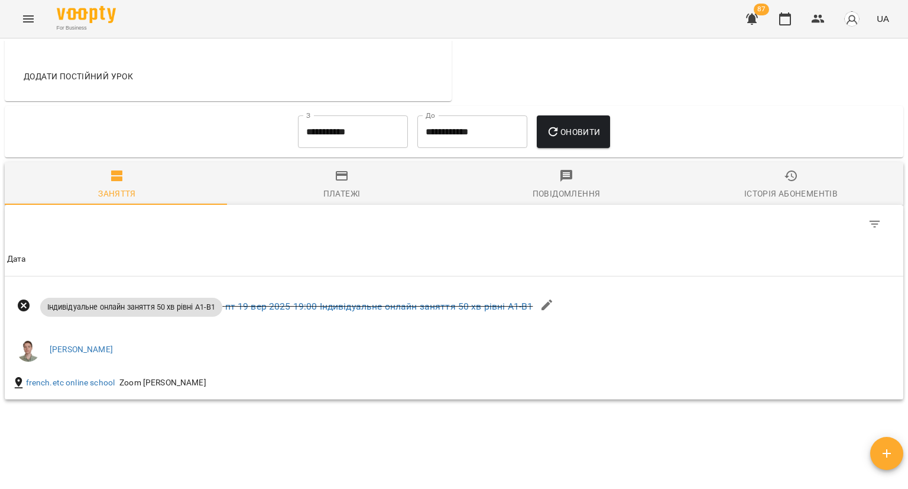
scroll to position [371, 0]
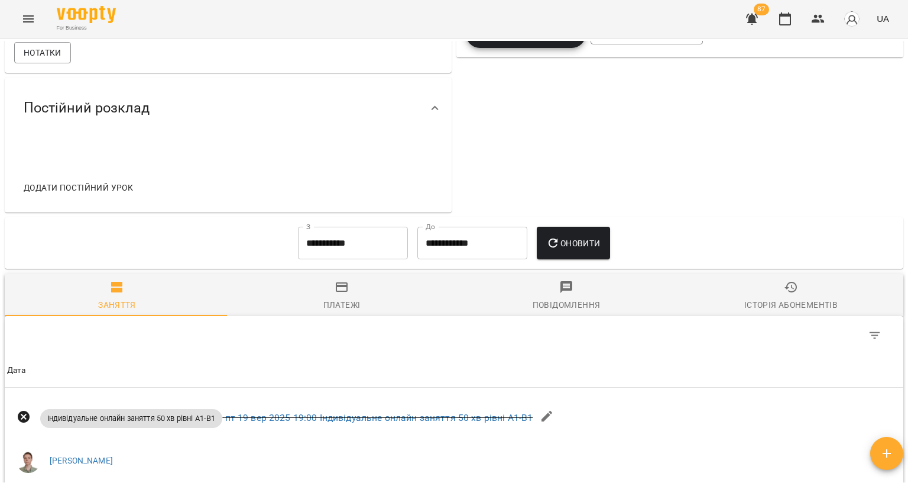
click at [337, 242] on input "**********" at bounding box center [353, 243] width 110 height 33
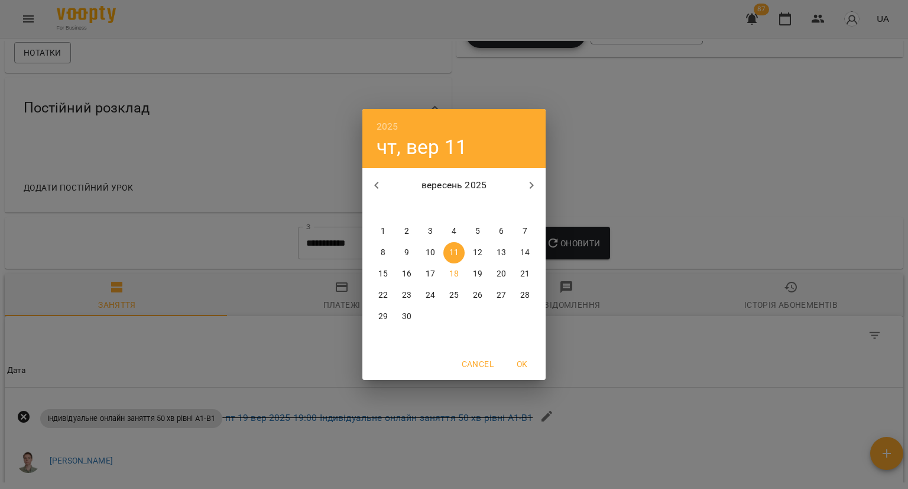
click at [376, 183] on icon "button" at bounding box center [376, 185] width 4 height 7
click at [384, 256] on p "4" at bounding box center [383, 253] width 5 height 12
type input "**********"
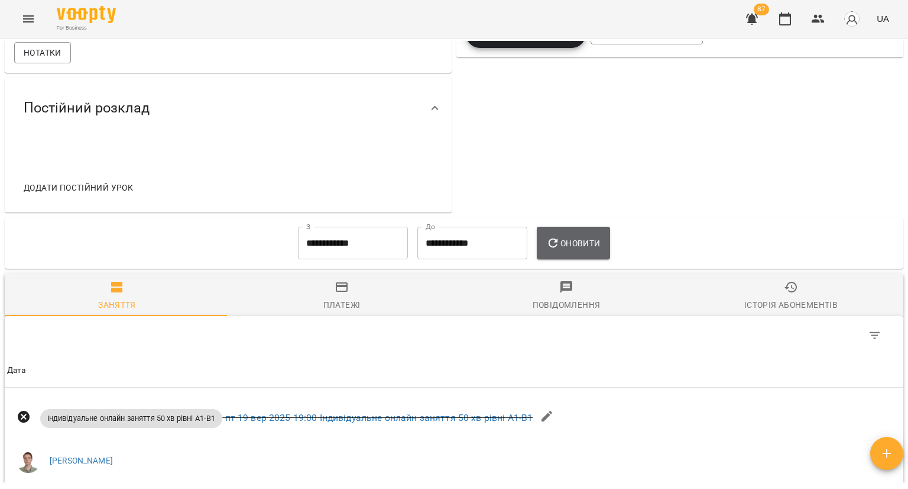
click at [556, 249] on icon "button" at bounding box center [553, 243] width 14 height 14
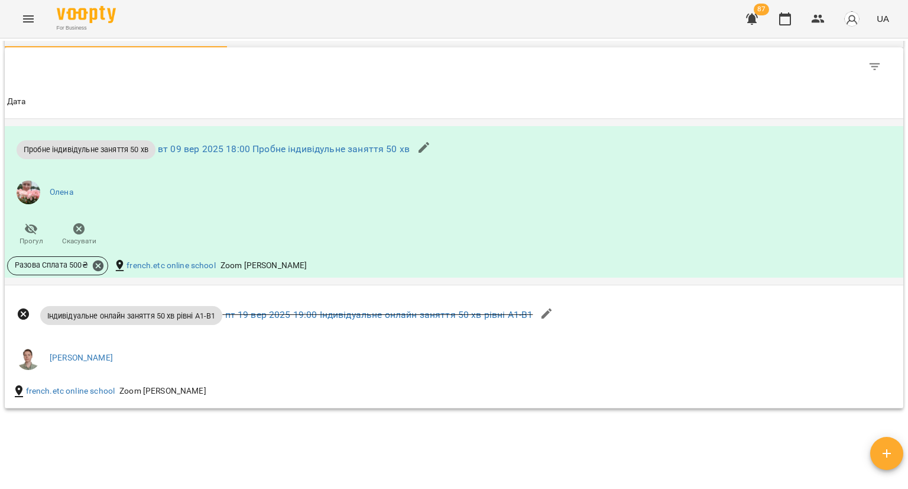
scroll to position [714, 0]
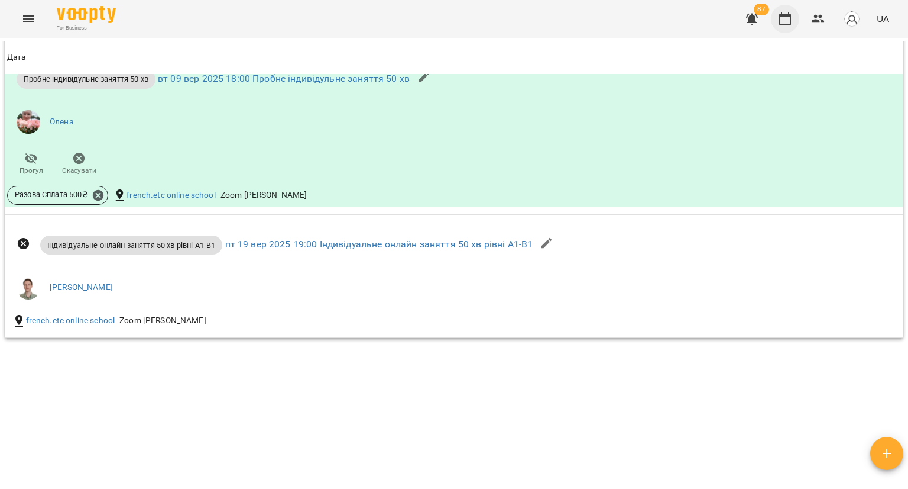
click at [775, 20] on button "button" at bounding box center [785, 19] width 28 height 28
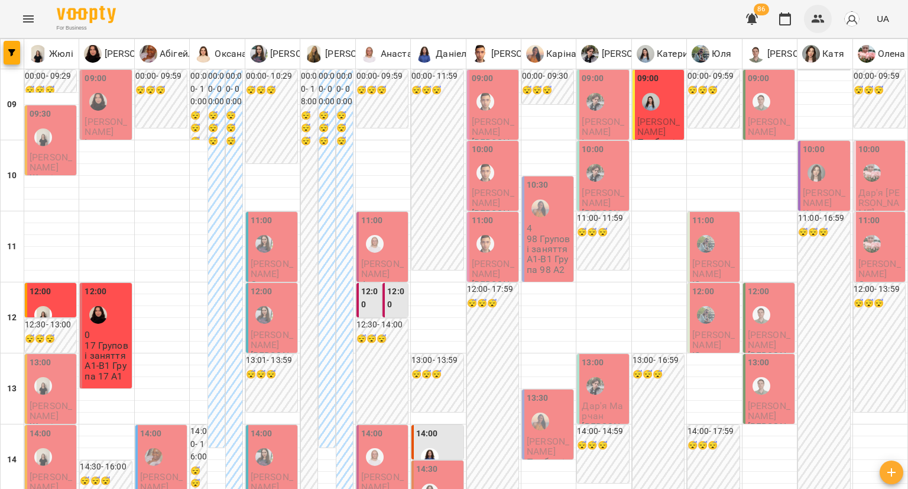
click at [807, 17] on button "button" at bounding box center [818, 19] width 28 height 28
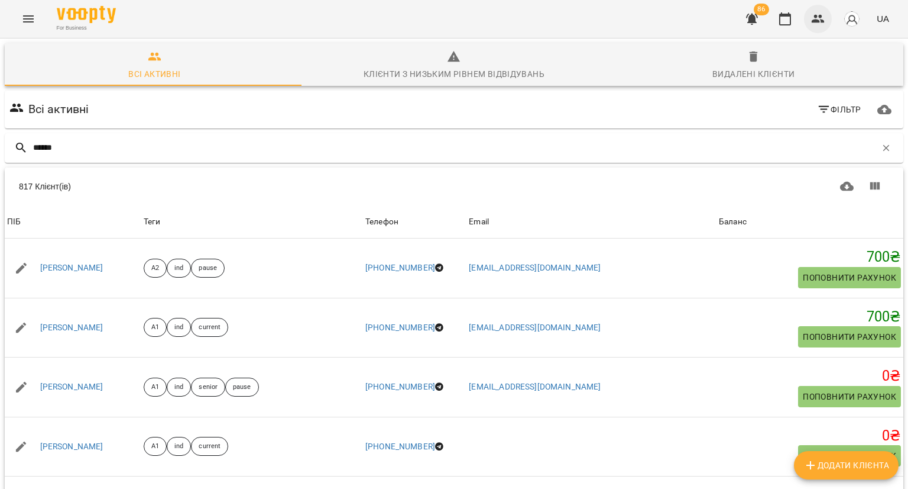
type input "******"
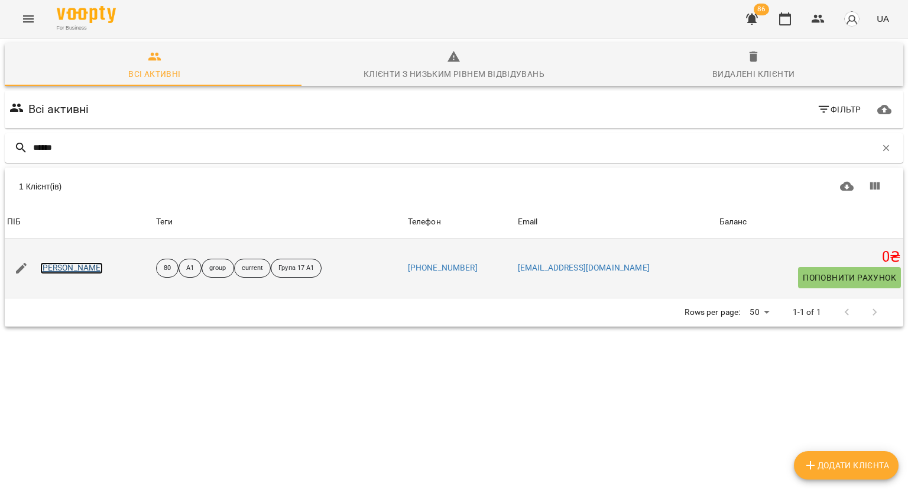
click at [80, 262] on link "Анастасія Кутова" at bounding box center [71, 268] width 63 height 12
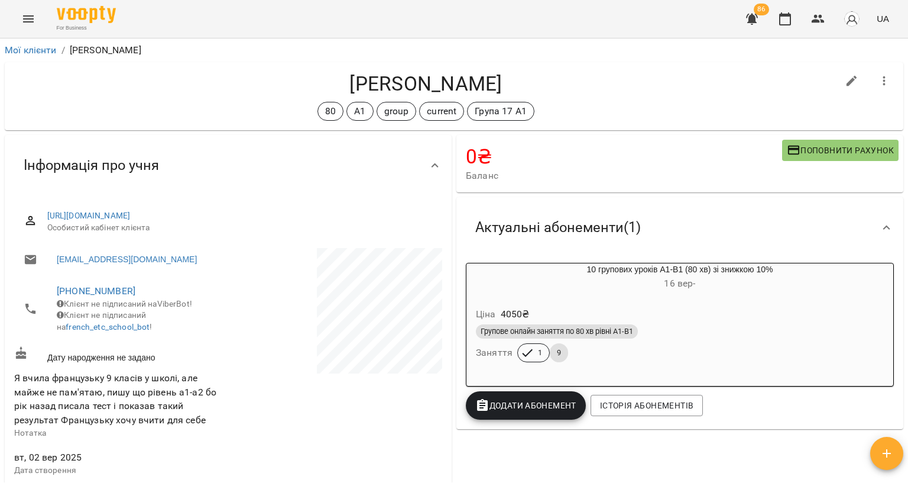
click at [845, 80] on icon "button" at bounding box center [852, 81] width 14 height 14
select select "**"
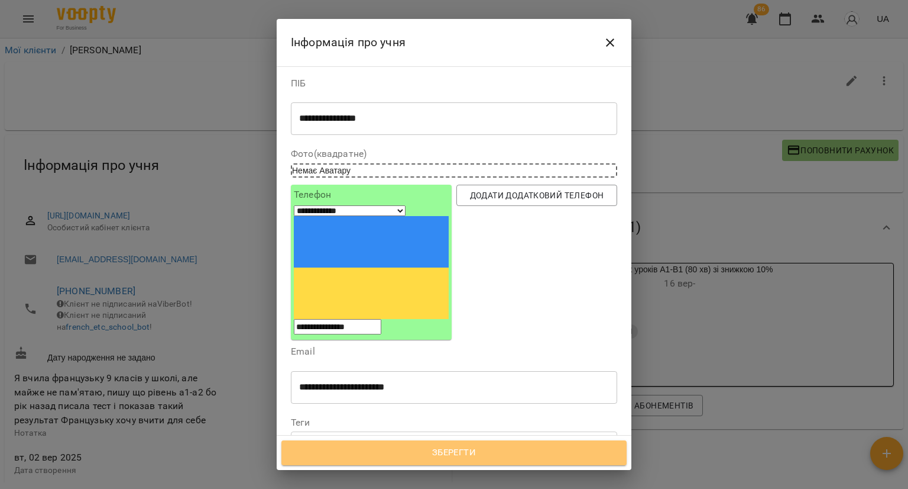
click at [428, 455] on span "Зберегти" at bounding box center [454, 452] width 319 height 15
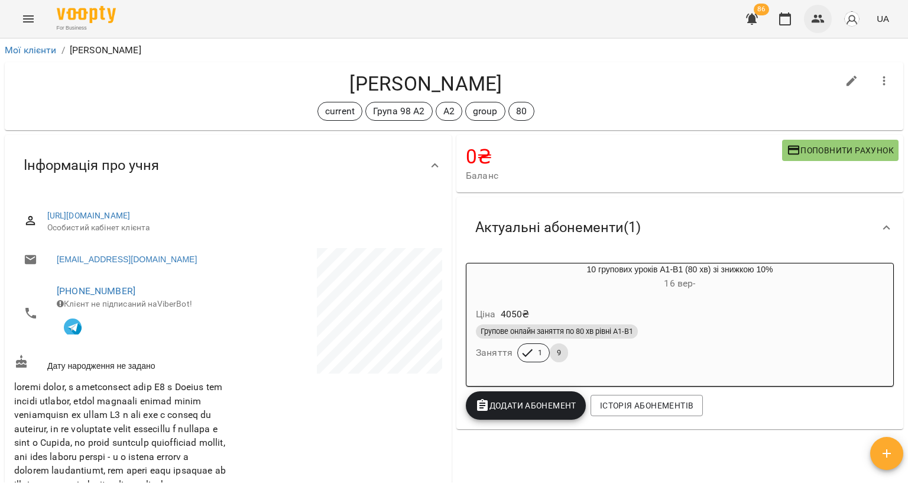
scroll to position [710, 0]
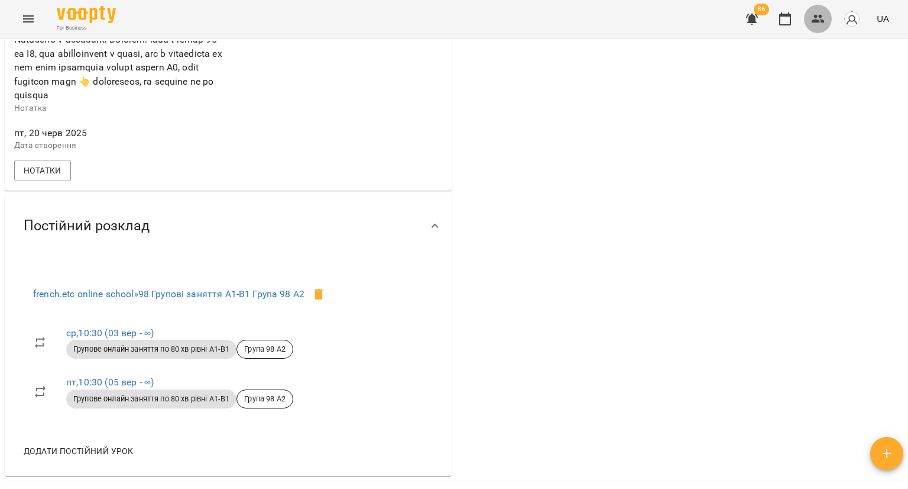
click at [816, 24] on icon "button" at bounding box center [818, 19] width 14 height 14
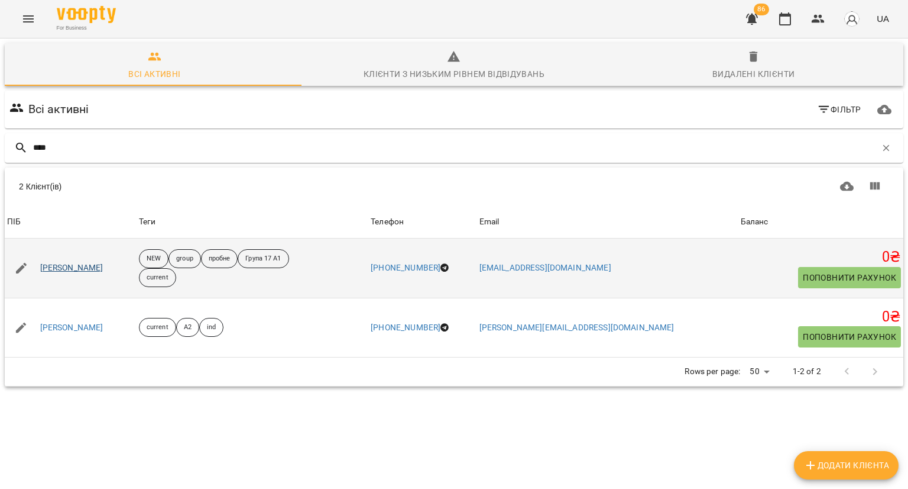
type input "****"
click at [94, 268] on link "[PERSON_NAME]" at bounding box center [71, 268] width 63 height 12
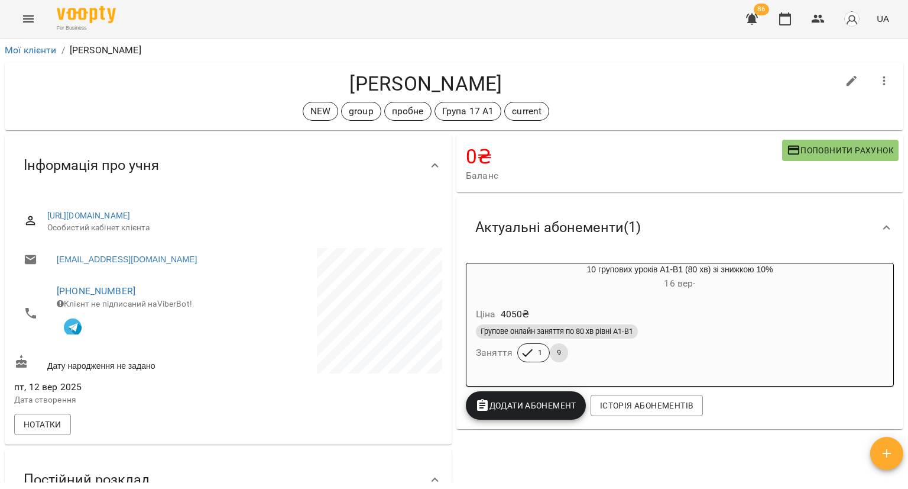
click at [845, 79] on icon "button" at bounding box center [852, 81] width 14 height 14
select select "**"
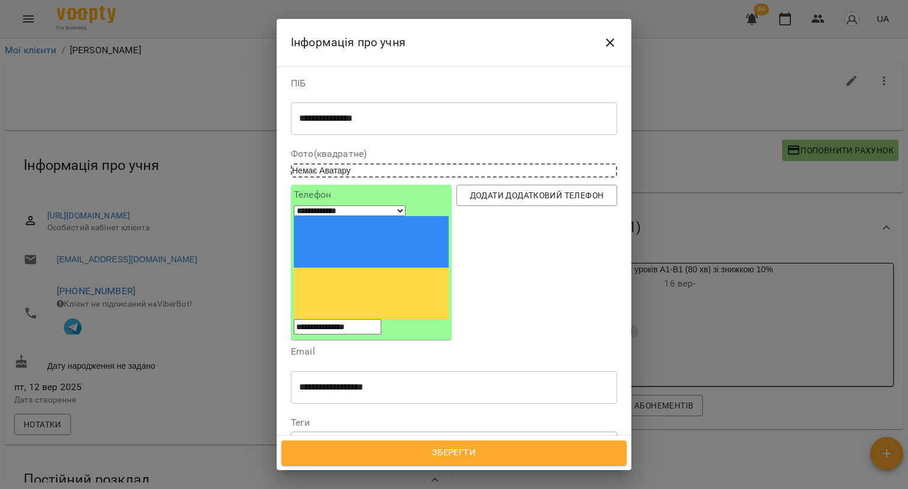
click at [326, 441] on icon at bounding box center [326, 443] width 4 height 4
click at [376, 438] on icon at bounding box center [371, 442] width 8 height 8
click at [462, 433] on div "group Група 17 А1 current" at bounding box center [433, 443] width 282 height 20
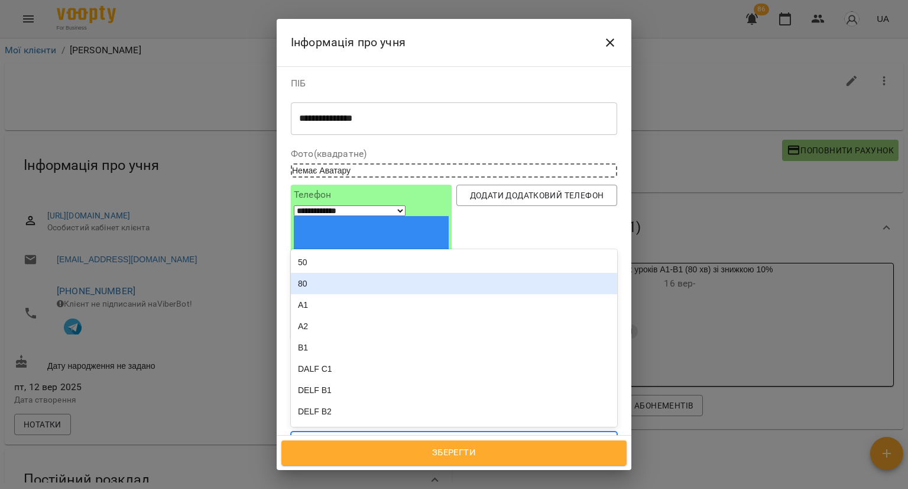
click at [390, 273] on div "80" at bounding box center [454, 283] width 326 height 21
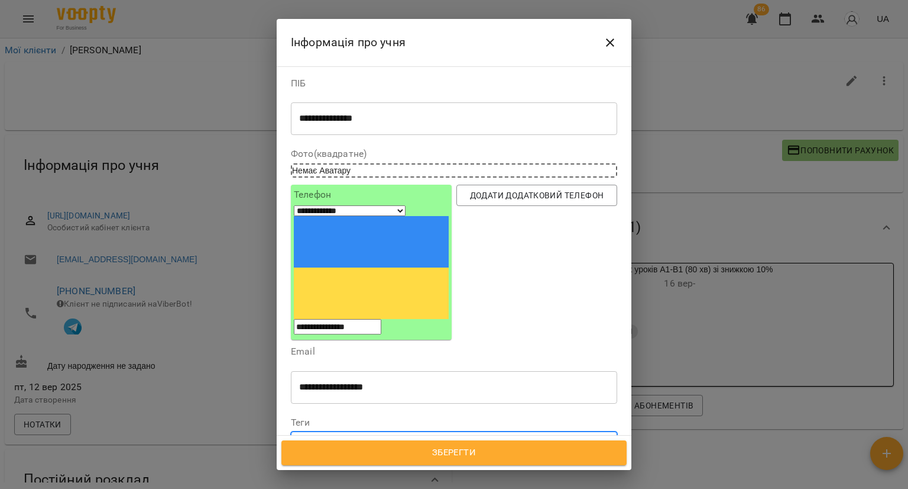
click at [523, 433] on div "group Група 17 А1 current 80" at bounding box center [433, 443] width 282 height 20
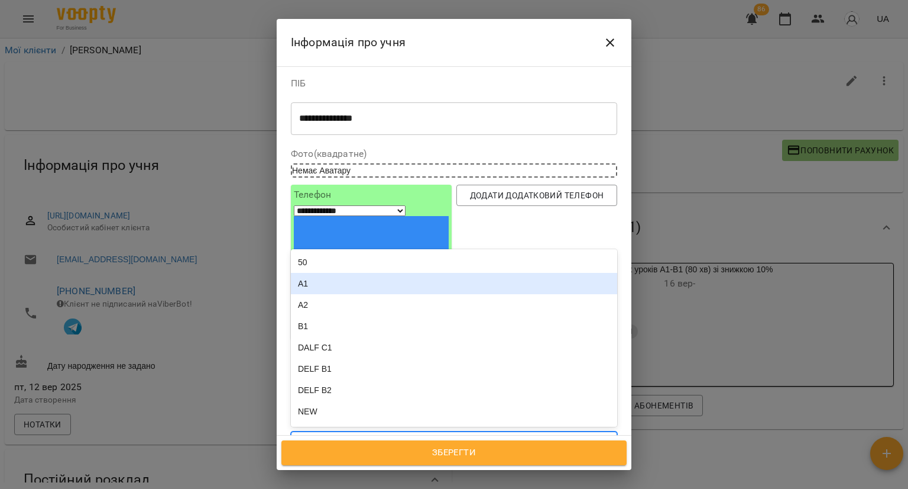
click at [421, 273] on div "A1" at bounding box center [454, 283] width 326 height 21
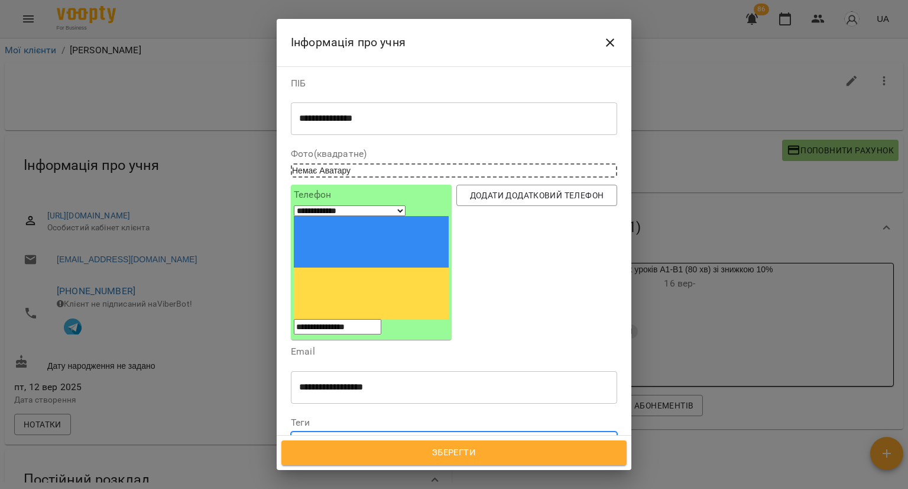
click at [411, 452] on span "Зберегти" at bounding box center [454, 452] width 319 height 15
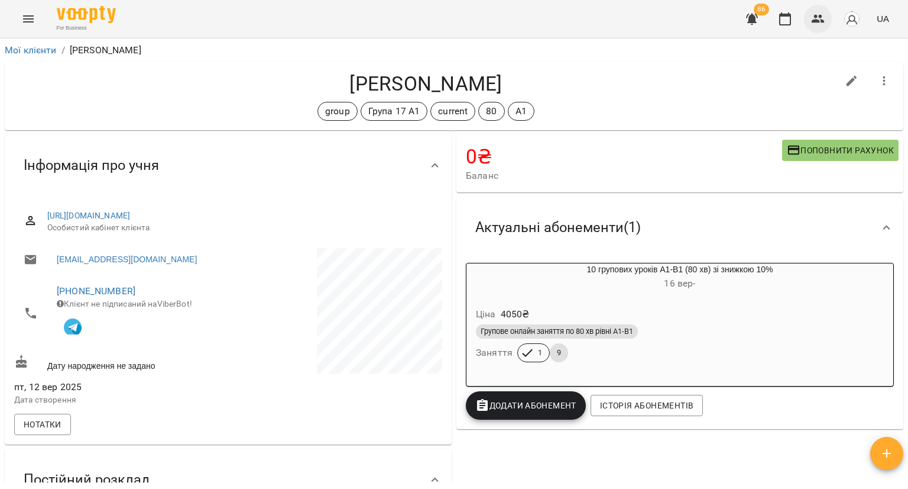
click at [814, 14] on icon "button" at bounding box center [818, 19] width 14 height 14
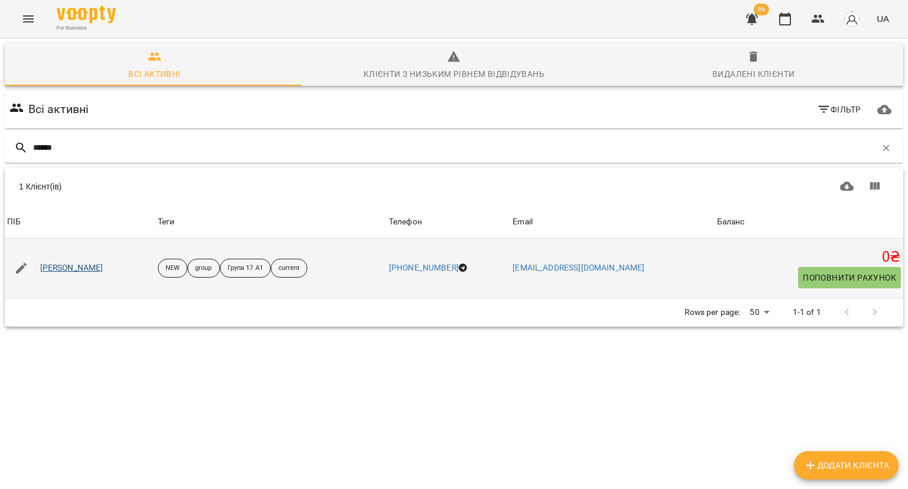
type input "******"
click at [80, 266] on link "[PERSON_NAME]" at bounding box center [71, 268] width 63 height 12
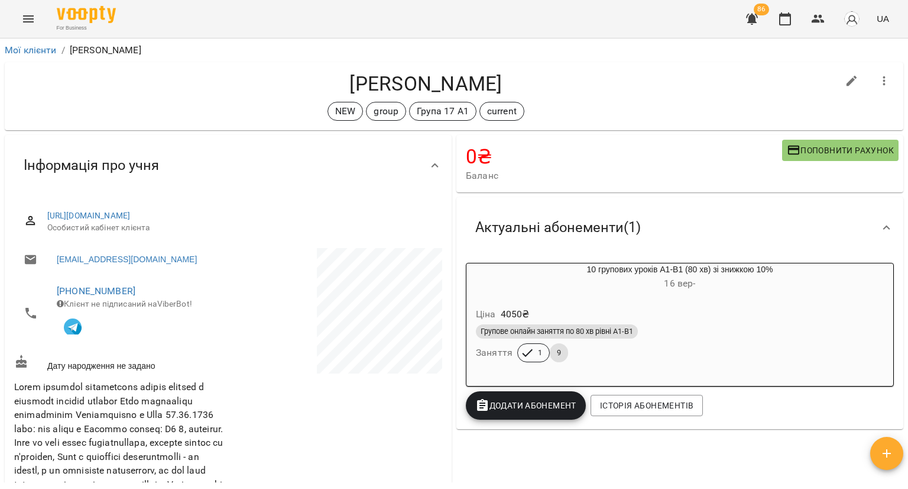
click at [845, 76] on icon "button" at bounding box center [852, 81] width 14 height 14
select select "**"
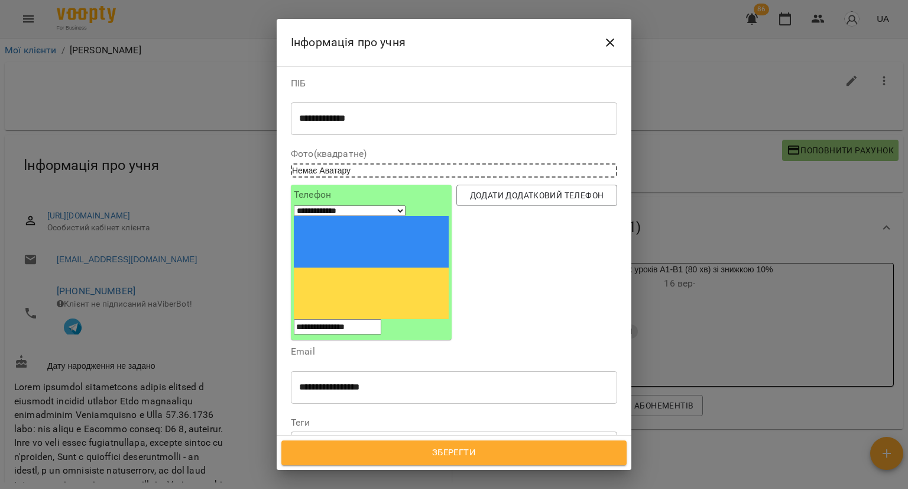
click at [325, 438] on icon at bounding box center [326, 442] width 8 height 8
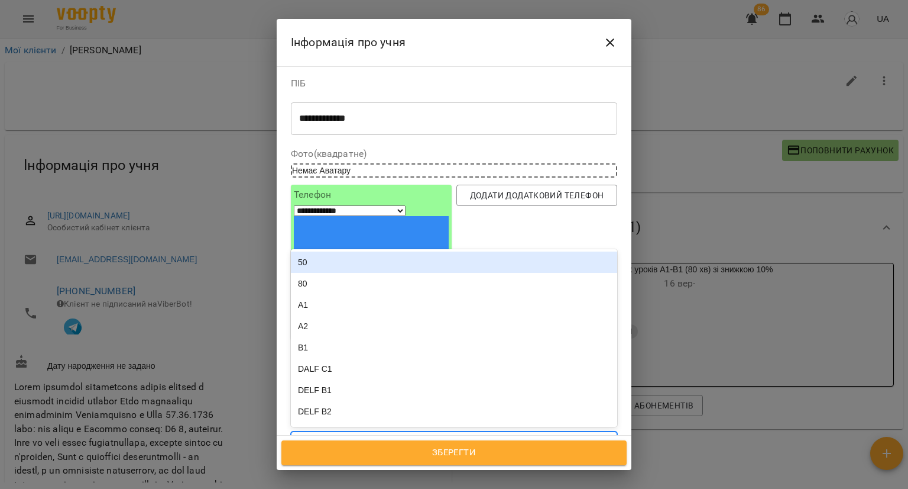
click at [465, 433] on div "group Група 17 А1 current" at bounding box center [433, 443] width 282 height 20
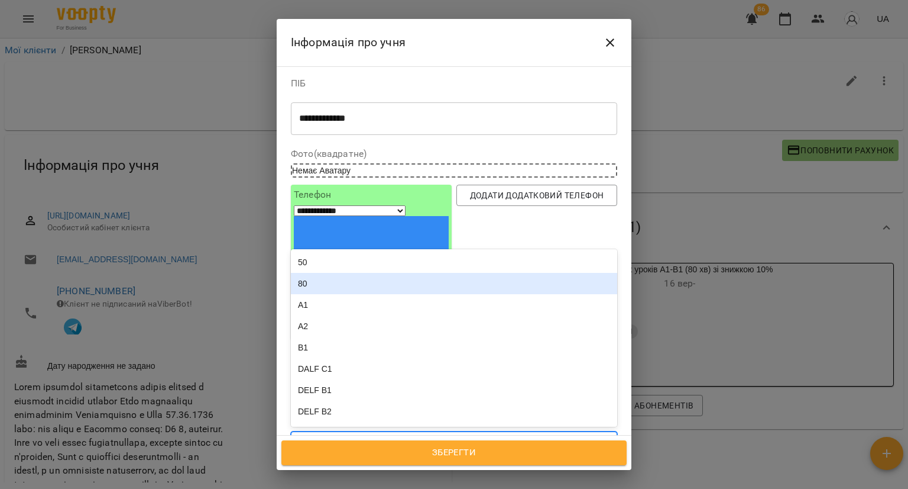
click at [388, 273] on div "80" at bounding box center [454, 283] width 326 height 21
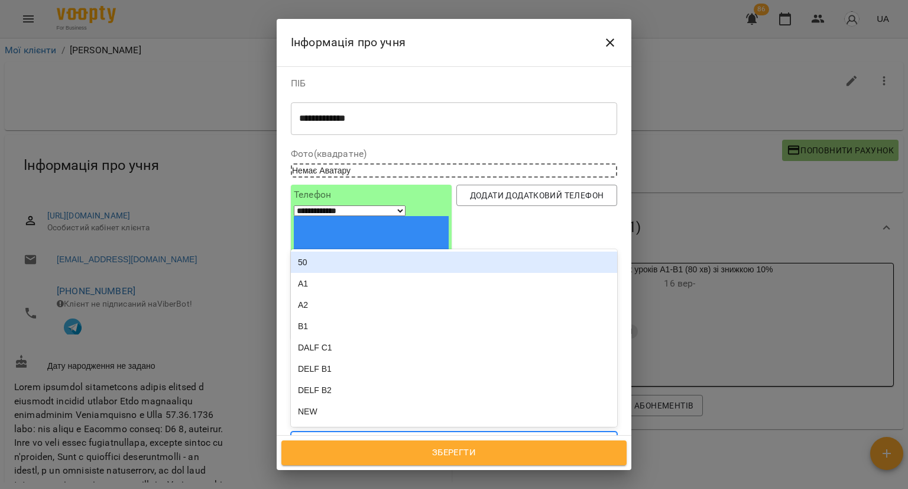
click at [520, 433] on div "group Група 17 А1 current 80" at bounding box center [433, 443] width 282 height 20
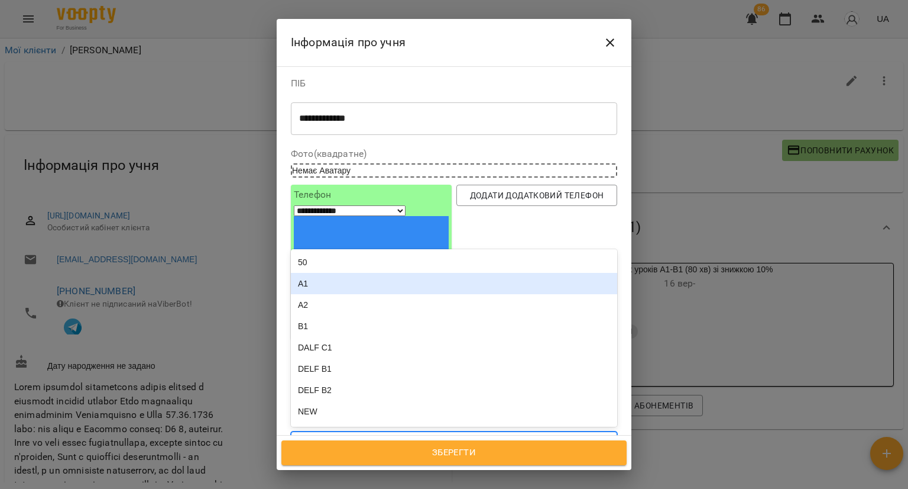
click at [397, 273] on div "A1" at bounding box center [454, 283] width 326 height 21
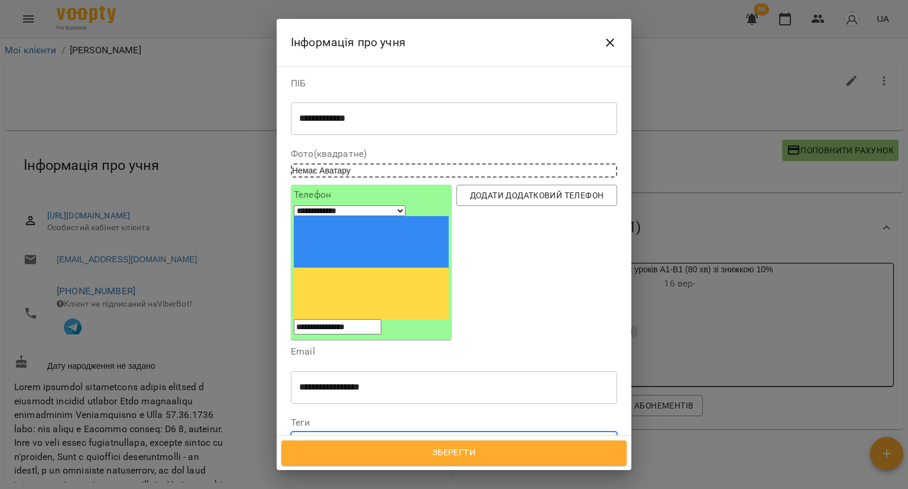
click at [395, 449] on span "Зберегти" at bounding box center [454, 452] width 319 height 15
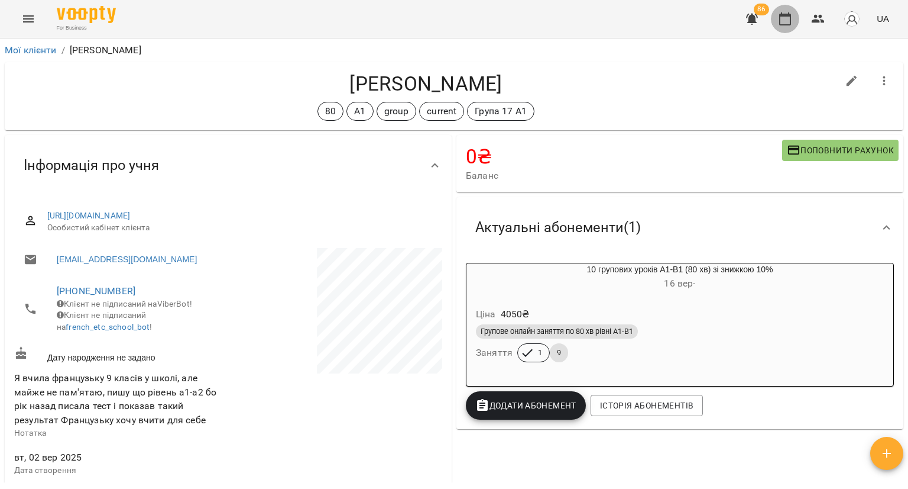
click at [785, 27] on button "button" at bounding box center [785, 19] width 28 height 28
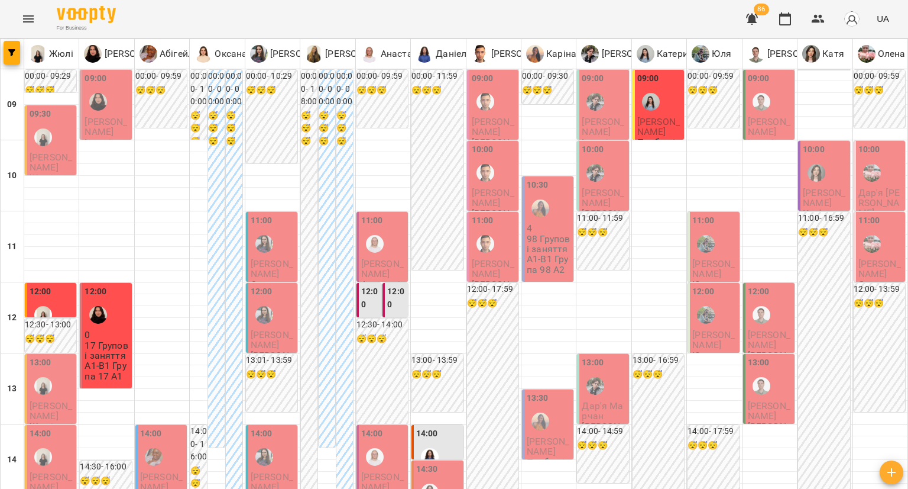
type input "**********"
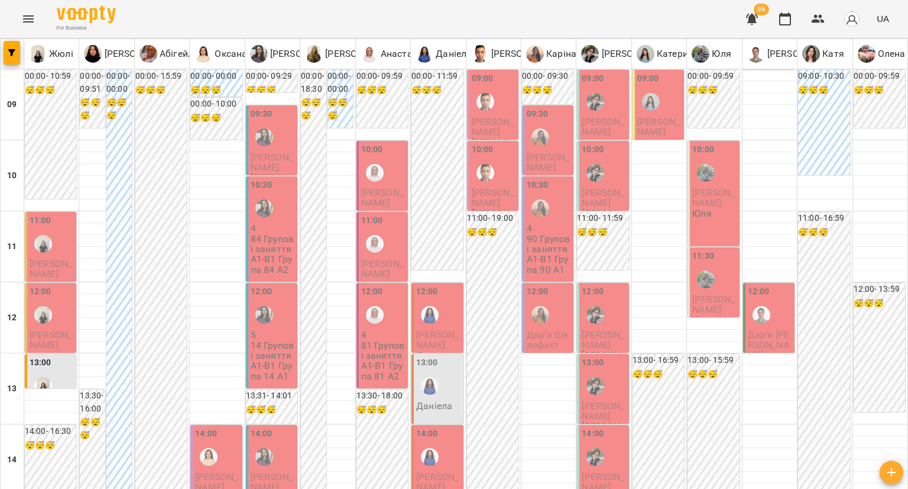
scroll to position [535, 0]
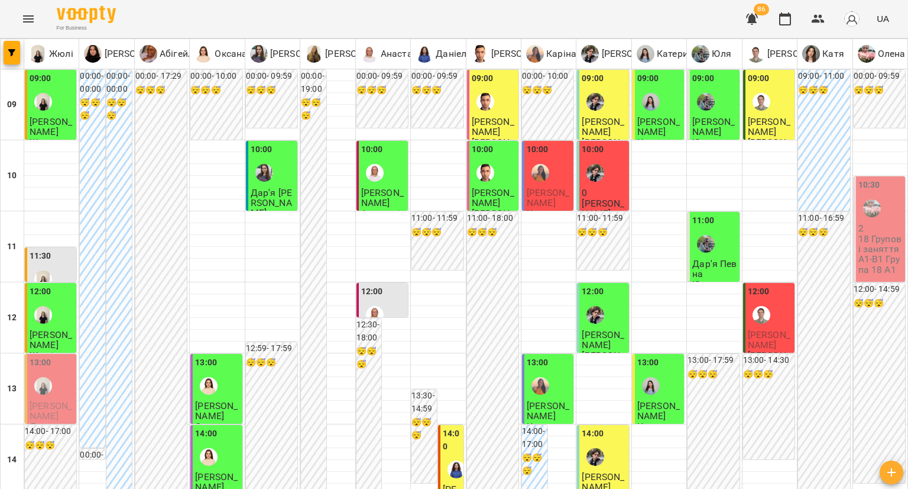
scroll to position [0, 0]
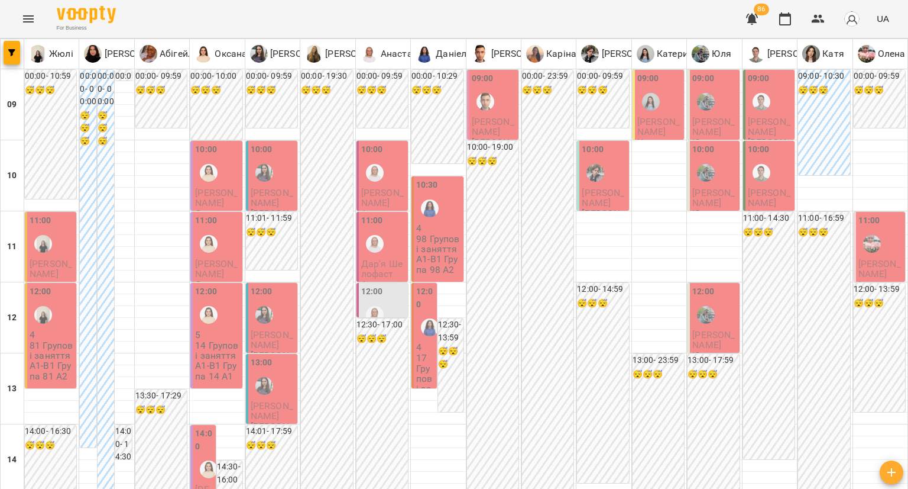
scroll to position [535, 0]
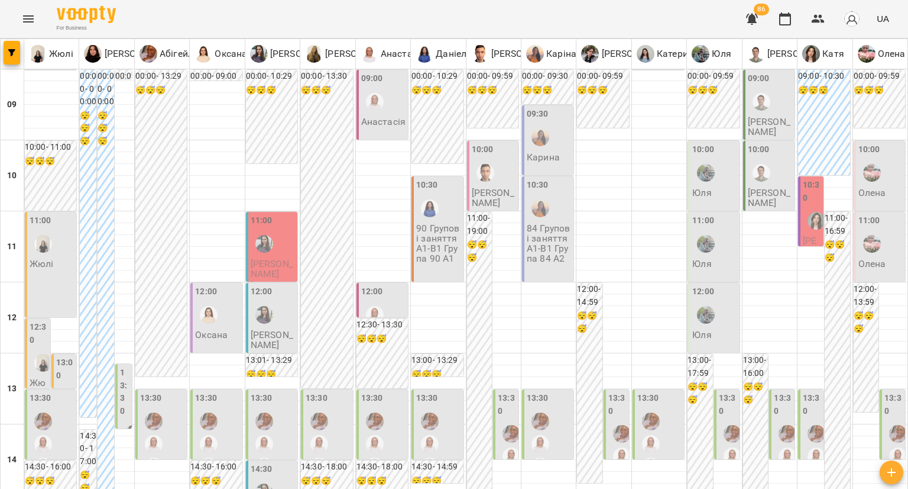
scroll to position [591, 0]
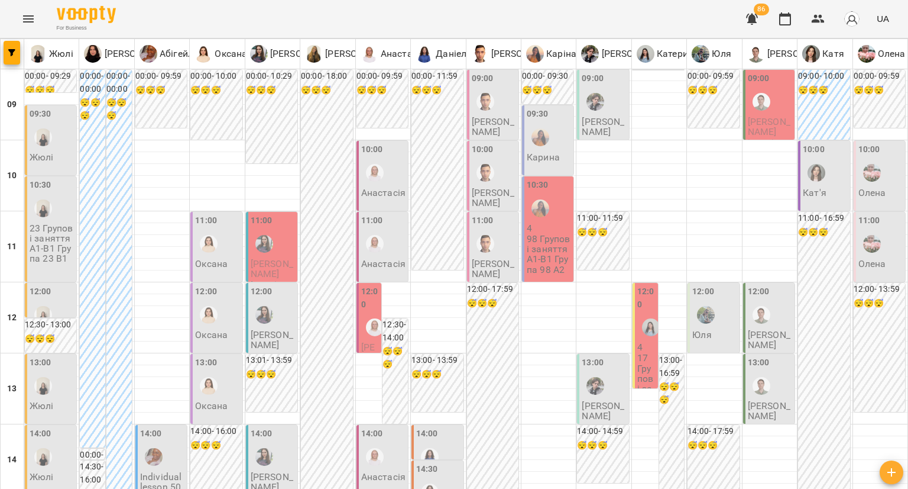
scroll to position [594, 0]
